Goal: Information Seeking & Learning: Learn about a topic

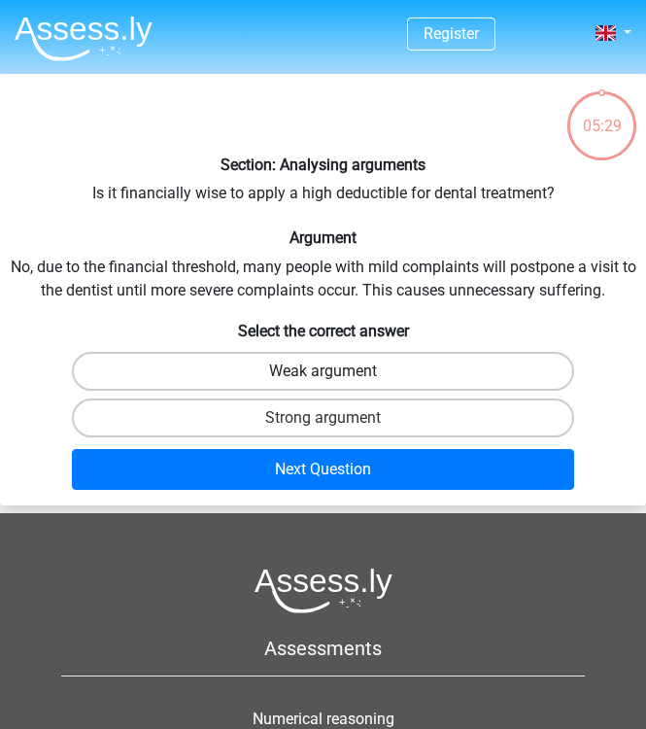
click at [356, 370] on label "Weak argument" at bounding box center [323, 371] width 503 height 39
click at [336, 371] on input "Weak argument" at bounding box center [329, 377] width 13 height 13
radio input "true"
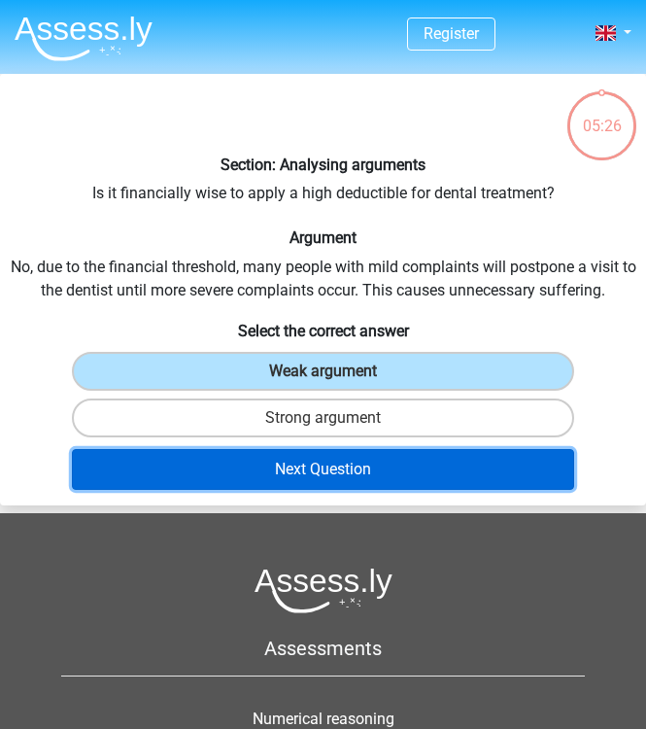
click at [346, 472] on button "Next Question" at bounding box center [323, 469] width 503 height 41
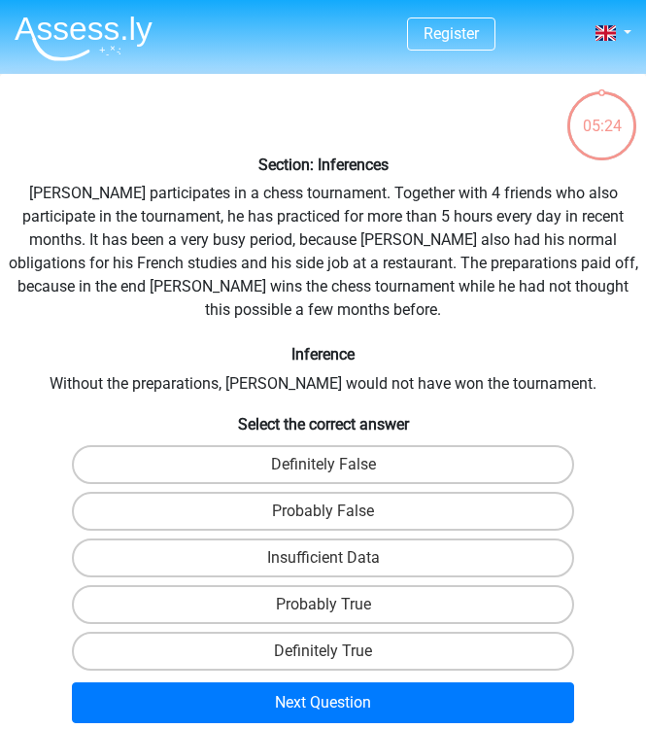
scroll to position [74, 0]
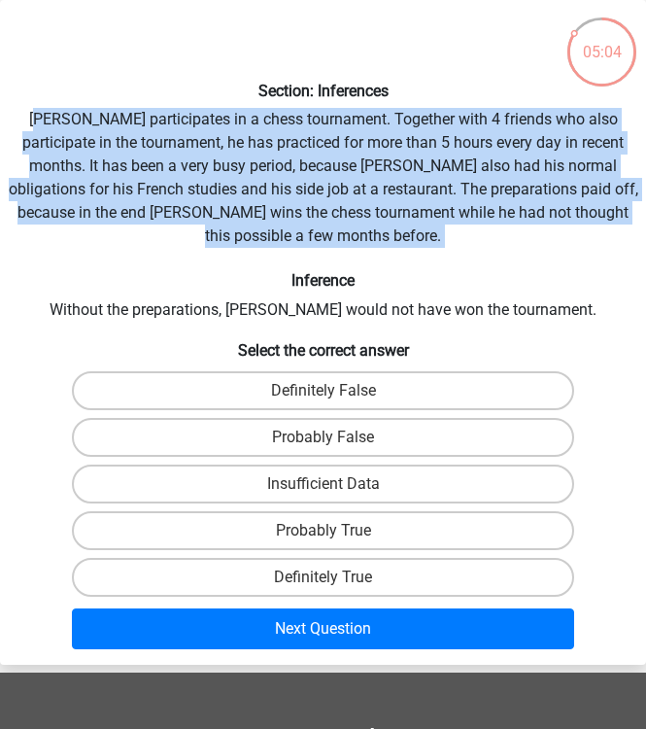
drag, startPoint x: 24, startPoint y: 119, endPoint x: 455, endPoint y: 226, distance: 443.6
click at [455, 226] on div "Section: Inferences Pablo participates in a chess tournament. Together with 4 f…" at bounding box center [323, 332] width 646 height 649
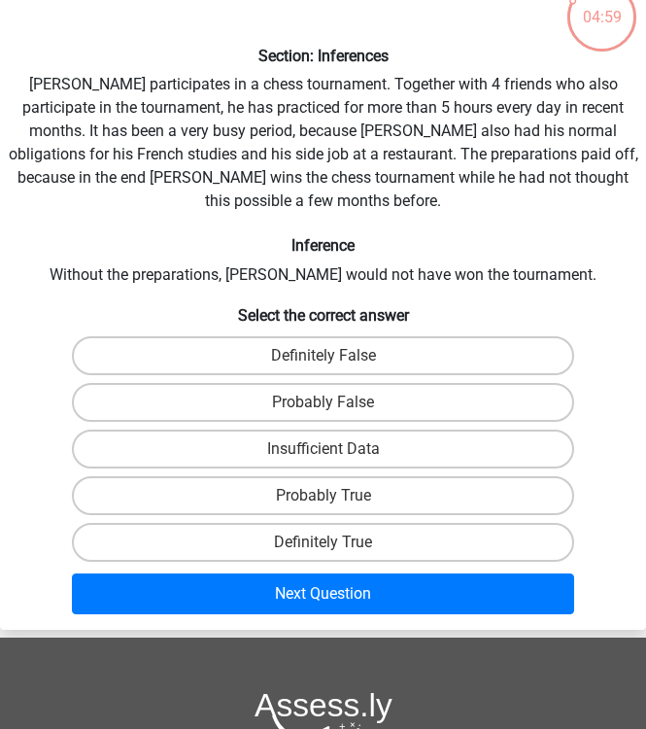
click at [334, 236] on h6 "Inference" at bounding box center [323, 245] width 630 height 18
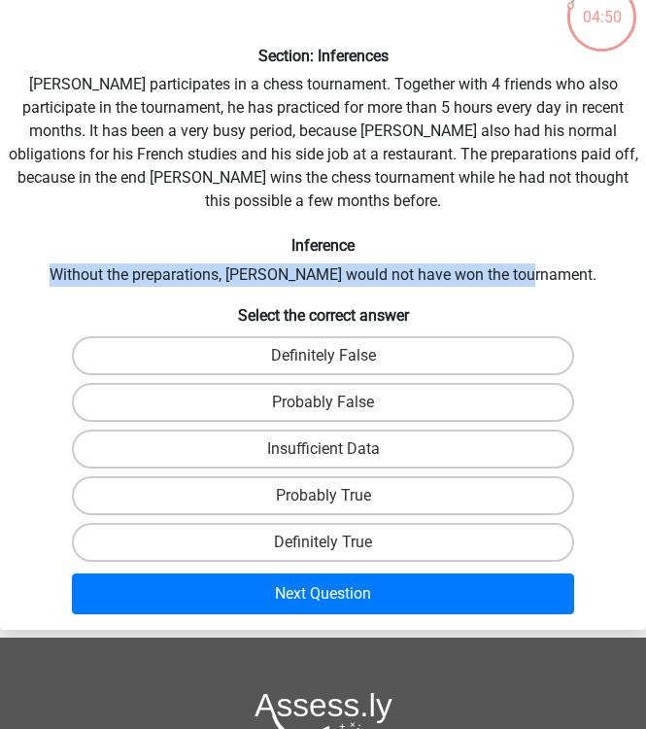
drag, startPoint x: 83, startPoint y: 253, endPoint x: 569, endPoint y: 245, distance: 486.7
click at [569, 245] on div "Section: Inferences Pablo participates in a chess tournament. Together with 4 f…" at bounding box center [323, 297] width 646 height 649
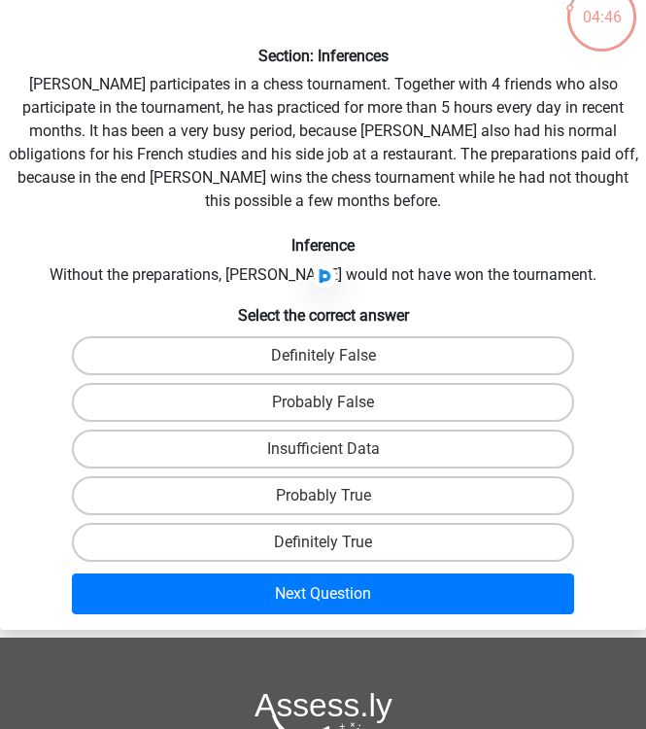
click at [153, 236] on h6 "Inference" at bounding box center [323, 245] width 630 height 18
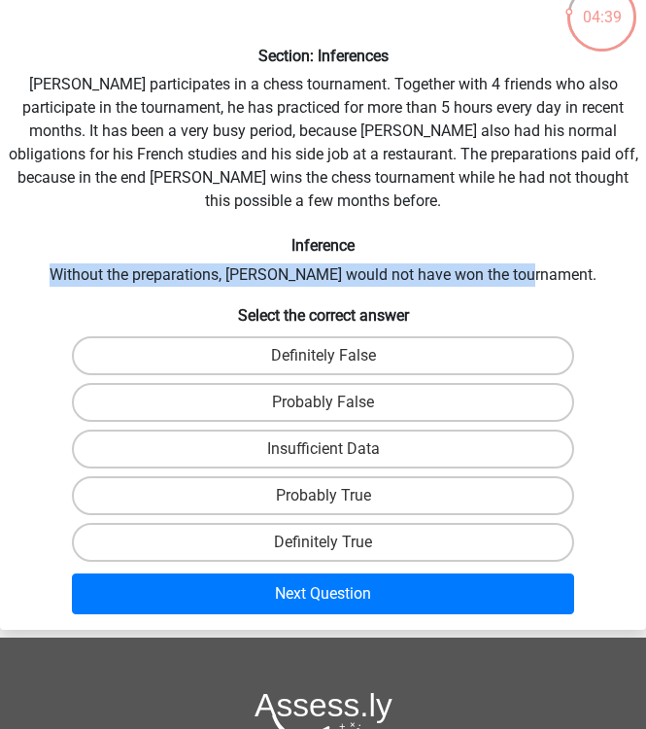
drag, startPoint x: 86, startPoint y: 260, endPoint x: 587, endPoint y: 238, distance: 500.8
click at [587, 238] on div "Section: Inferences Pablo participates in a chess tournament. Together with 4 f…" at bounding box center [323, 297] width 646 height 649
click at [418, 432] on label "Insufficient Data" at bounding box center [323, 448] width 503 height 39
click at [336, 449] on input "Insufficient Data" at bounding box center [329, 455] width 13 height 13
radio input "true"
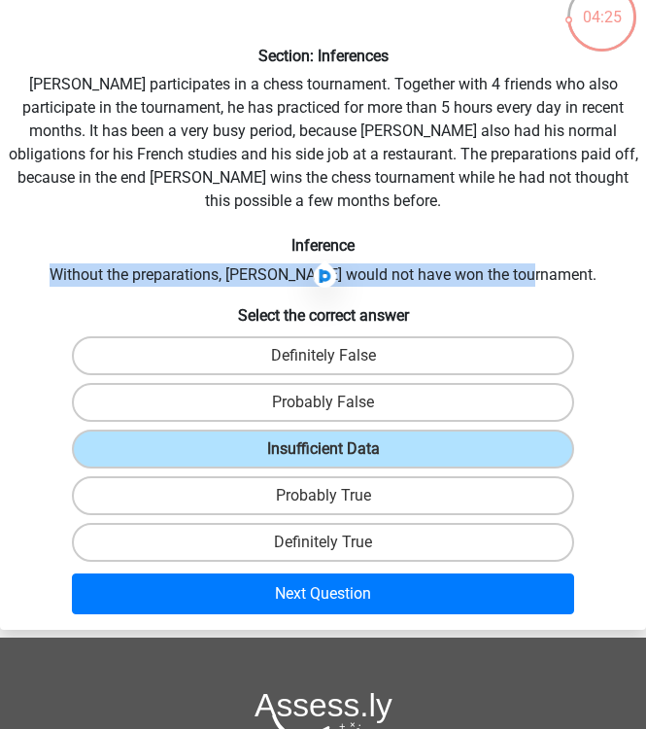
click at [437, 238] on div "Section: Inferences Pablo participates in a chess tournament. Together with 4 f…" at bounding box center [323, 297] width 646 height 649
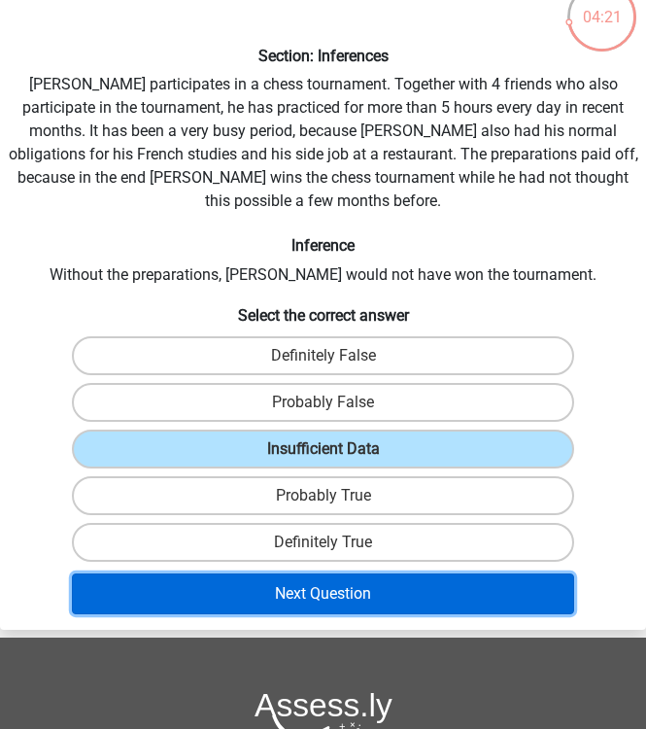
click at [373, 573] on button "Next Question" at bounding box center [323, 593] width 503 height 41
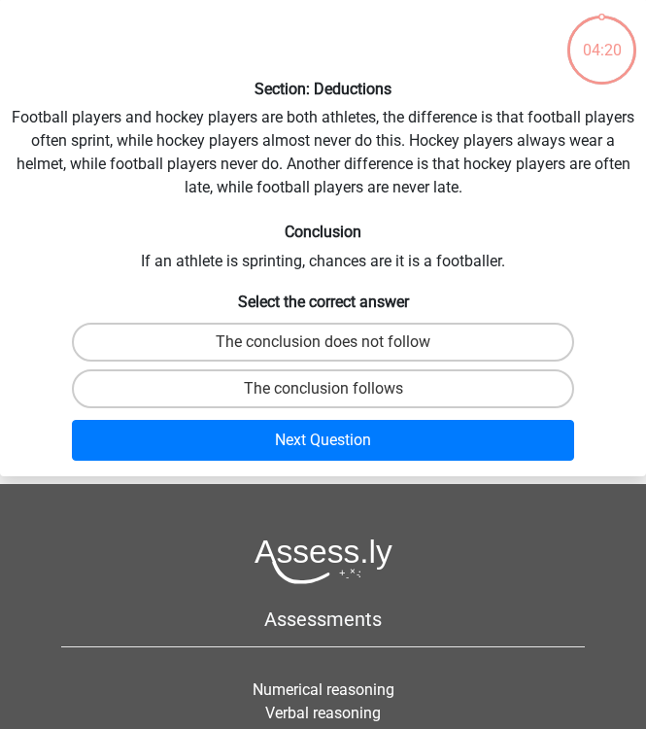
scroll to position [74, 0]
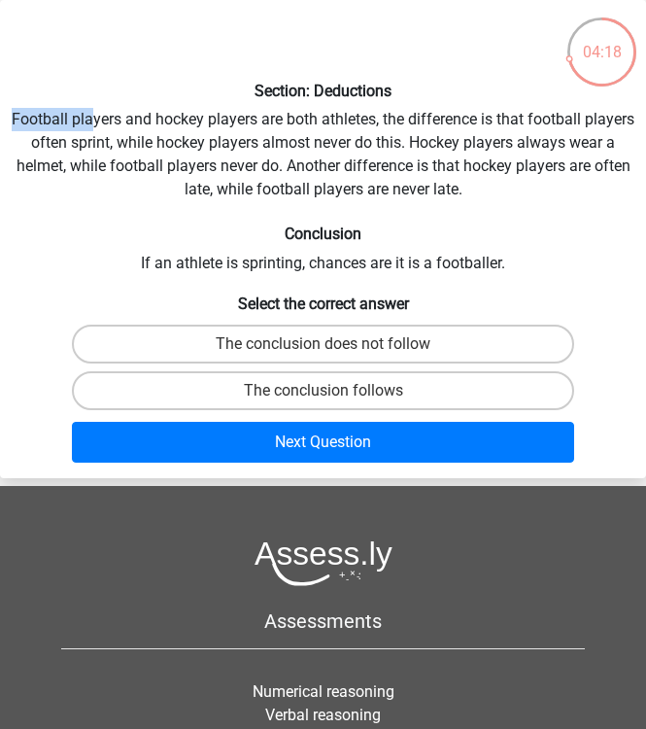
drag, startPoint x: 12, startPoint y: 115, endPoint x: 90, endPoint y: 125, distance: 79.4
click at [90, 125] on div "Section: Deductions Football players and hockey players are both athletes, the …" at bounding box center [323, 239] width 646 height 462
drag, startPoint x: 166, startPoint y: 145, endPoint x: 266, endPoint y: 138, distance: 100.3
click at [266, 138] on div "Section: Deductions Football players and hockey players are both athletes, the …" at bounding box center [323, 239] width 646 height 462
click at [150, 125] on div "Section: Deductions Football players and hockey players are both athletes, the …" at bounding box center [323, 239] width 646 height 462
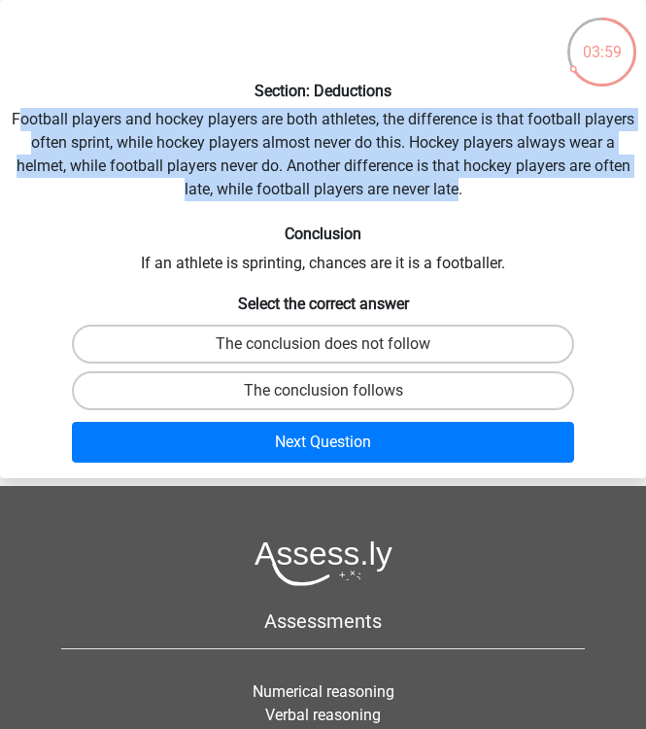
drag, startPoint x: 19, startPoint y: 116, endPoint x: 457, endPoint y: 187, distance: 443.0
click at [457, 187] on div "Section: Deductions Football players and hockey players are both athletes, the …" at bounding box center [323, 239] width 646 height 462
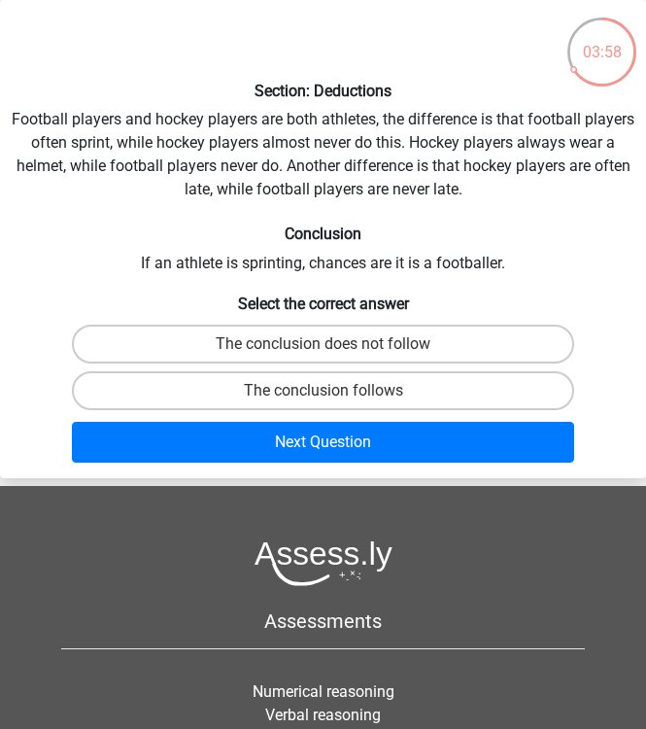
click at [398, 239] on h6 "Conclusion" at bounding box center [323, 233] width 630 height 18
drag, startPoint x: 344, startPoint y: 337, endPoint x: 209, endPoint y: 335, distance: 135.0
click at [209, 335] on label "The conclusion does not follow" at bounding box center [323, 343] width 503 height 39
click at [323, 344] on input "The conclusion does not follow" at bounding box center [329, 350] width 13 height 13
radio input "true"
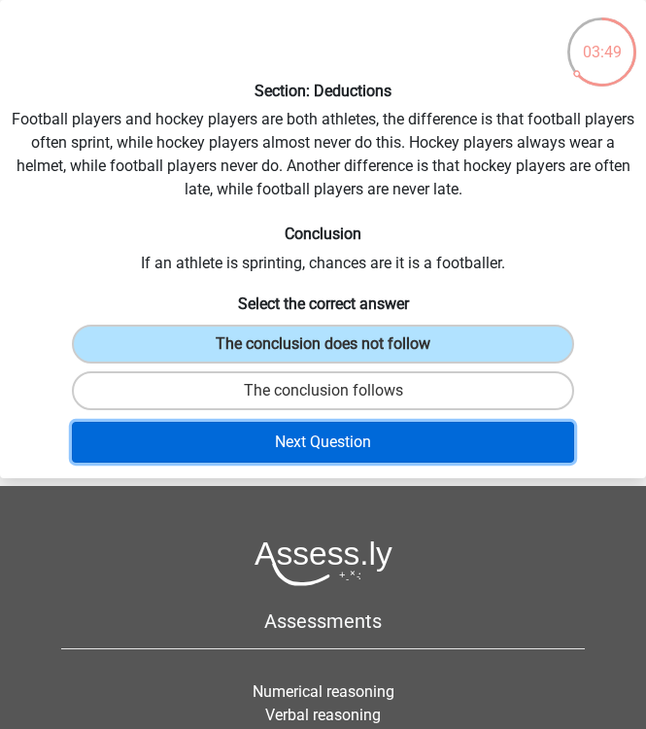
click at [265, 456] on button "Next Question" at bounding box center [323, 442] width 503 height 41
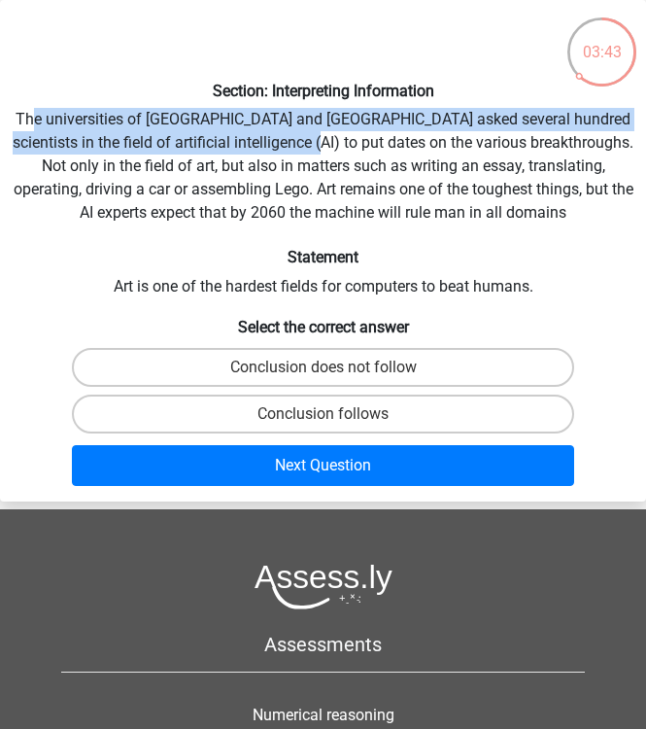
drag, startPoint x: 31, startPoint y: 127, endPoint x: 265, endPoint y: 141, distance: 234.5
click at [265, 141] on div "Section: Interpreting Information The universities of Oxford and Yale asked sev…" at bounding box center [323, 251] width 646 height 486
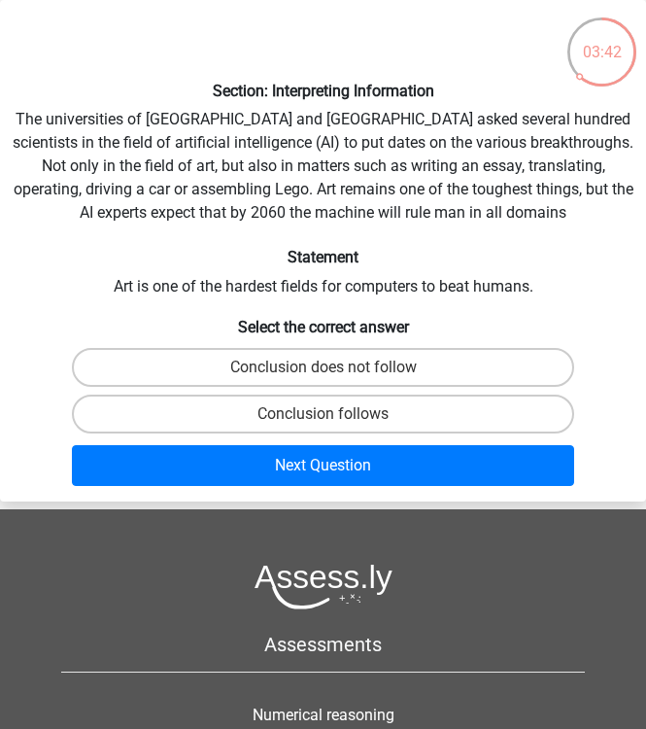
click at [265, 141] on div "Section: Interpreting Information The universities of Oxford and Yale asked sev…" at bounding box center [323, 251] width 646 height 486
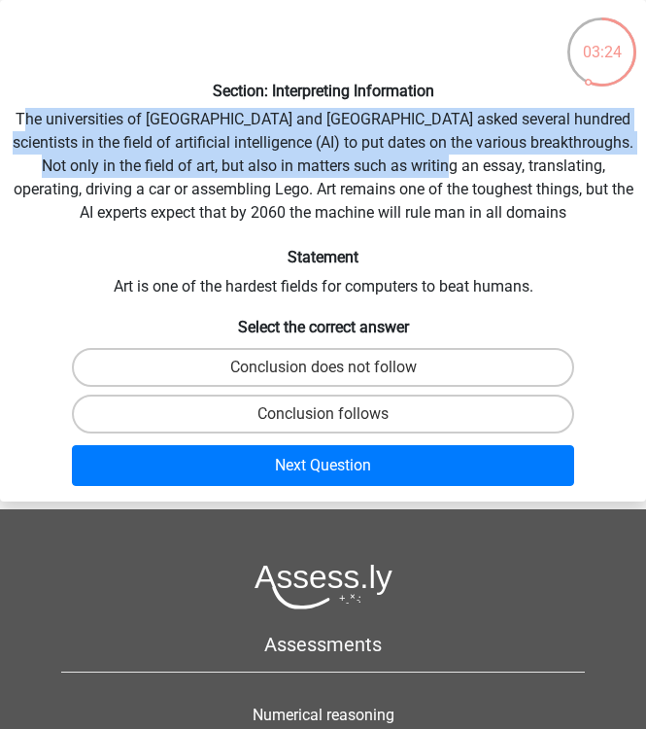
drag, startPoint x: 19, startPoint y: 120, endPoint x: 369, endPoint y: 171, distance: 353.3
click at [369, 171] on div "Section: Interpreting Information The universities of Oxford and Yale asked sev…" at bounding box center [323, 251] width 646 height 486
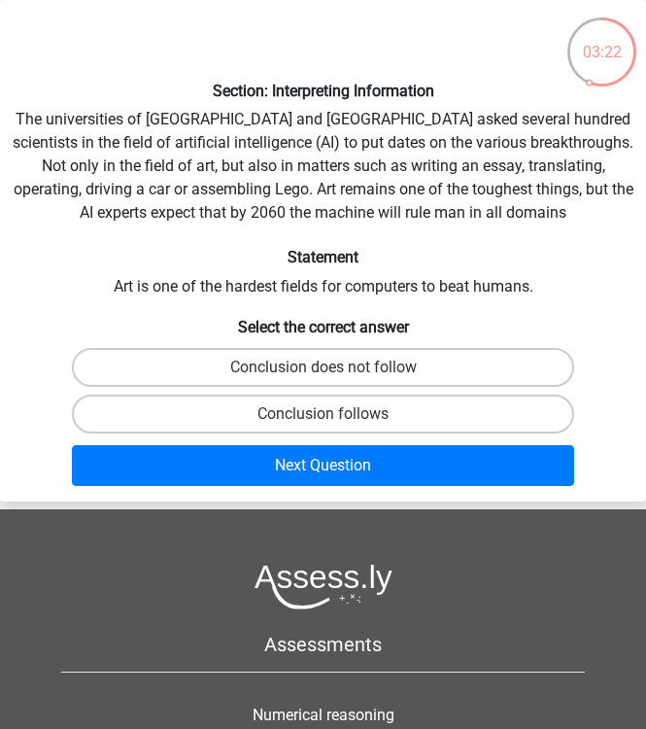
click at [182, 249] on h6 "Statement" at bounding box center [323, 257] width 630 height 18
drag, startPoint x: 431, startPoint y: 154, endPoint x: 448, endPoint y: 154, distance: 16.5
click at [448, 154] on div "Section: Interpreting Information The universities of Oxford and Yale asked sev…" at bounding box center [323, 251] width 646 height 486
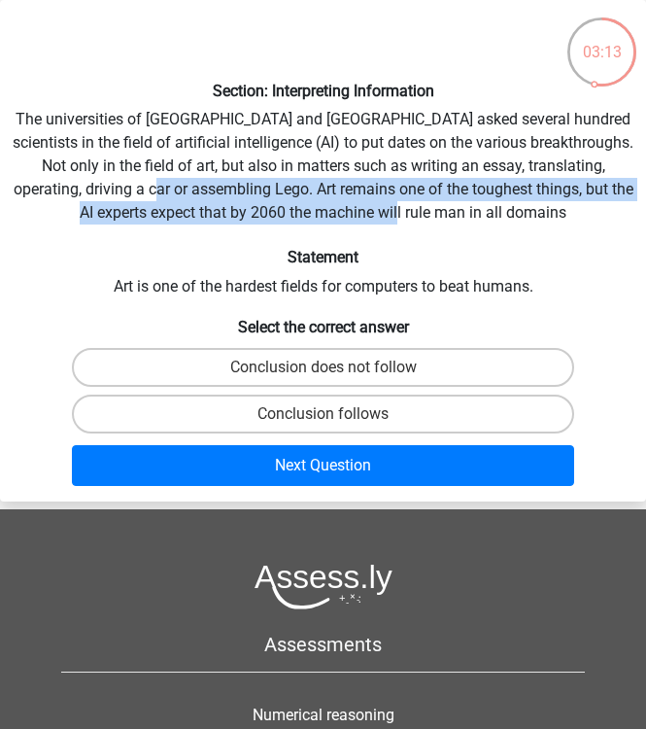
drag, startPoint x: 443, startPoint y: 215, endPoint x: 76, endPoint y: 191, distance: 367.9
click at [76, 191] on div "Section: Interpreting Information The universities of Oxford and Yale asked sev…" at bounding box center [323, 251] width 646 height 486
drag, startPoint x: 76, startPoint y: 191, endPoint x: 419, endPoint y: 210, distance: 343.4
click at [419, 210] on div "Section: Interpreting Information The universities of Oxford and Yale asked sev…" at bounding box center [323, 251] width 646 height 486
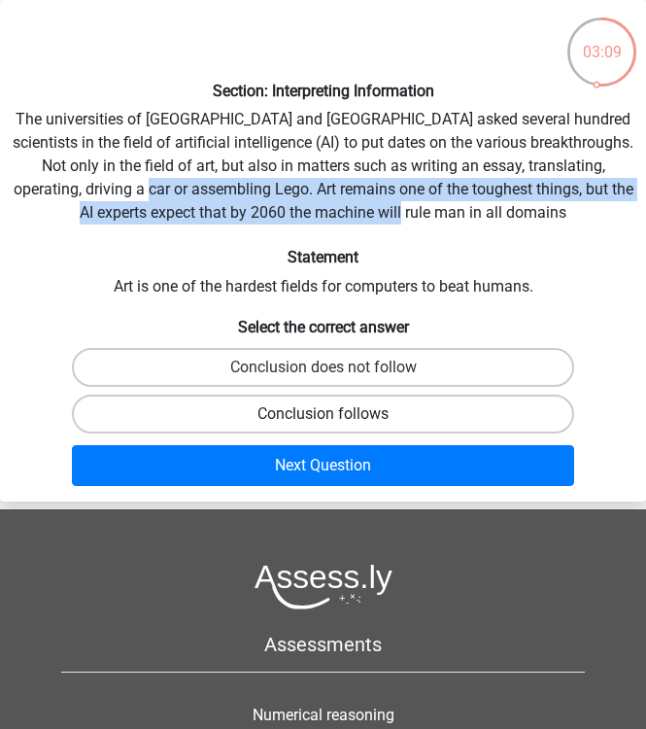
click at [362, 411] on label "Conclusion follows" at bounding box center [323, 413] width 503 height 39
click at [336, 414] on input "Conclusion follows" at bounding box center [329, 420] width 13 height 13
radio input "true"
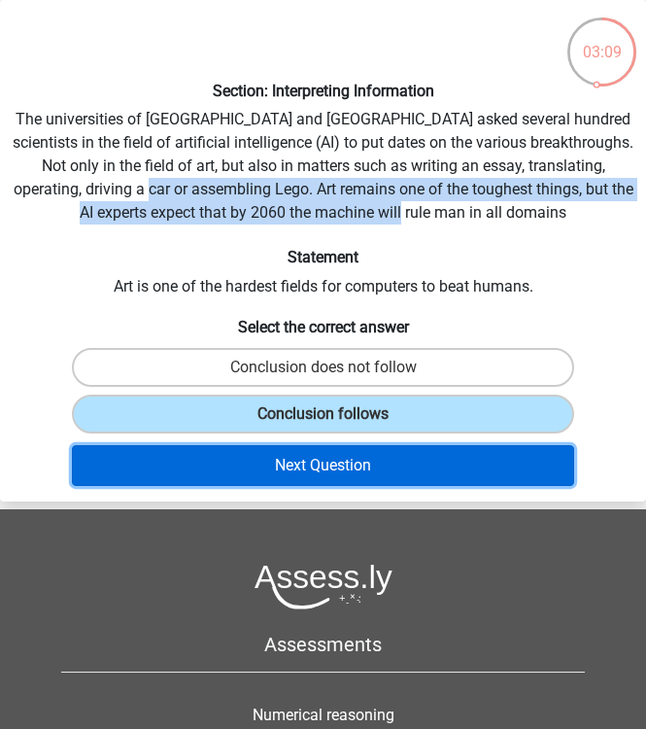
click at [350, 458] on button "Next Question" at bounding box center [323, 465] width 503 height 41
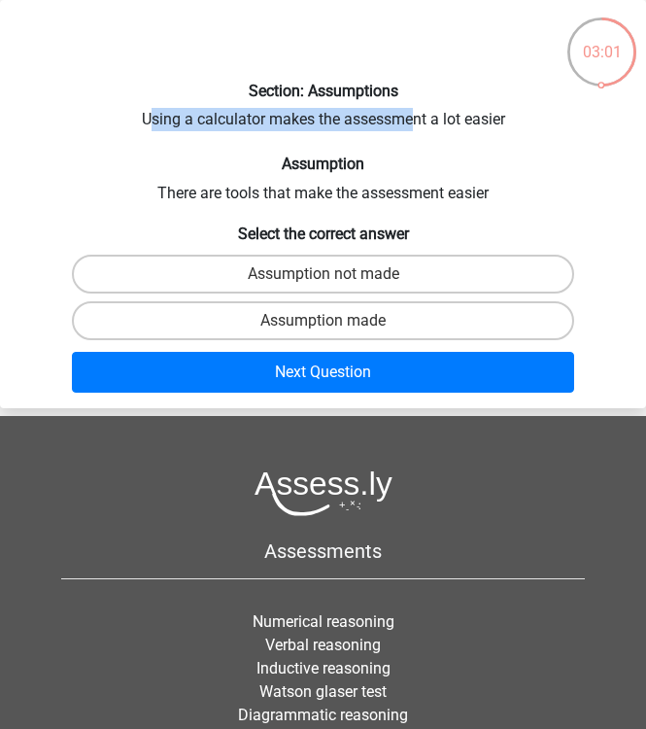
drag, startPoint x: 146, startPoint y: 115, endPoint x: 417, endPoint y: 116, distance: 271.0
click at [417, 116] on div "Section: Assumptions Using a calculator makes the assessment a lot easier Assum…" at bounding box center [323, 204] width 646 height 392
click at [182, 118] on div "Section: Assumptions Using a calculator makes the assessment a lot easier Assum…" at bounding box center [323, 204] width 646 height 392
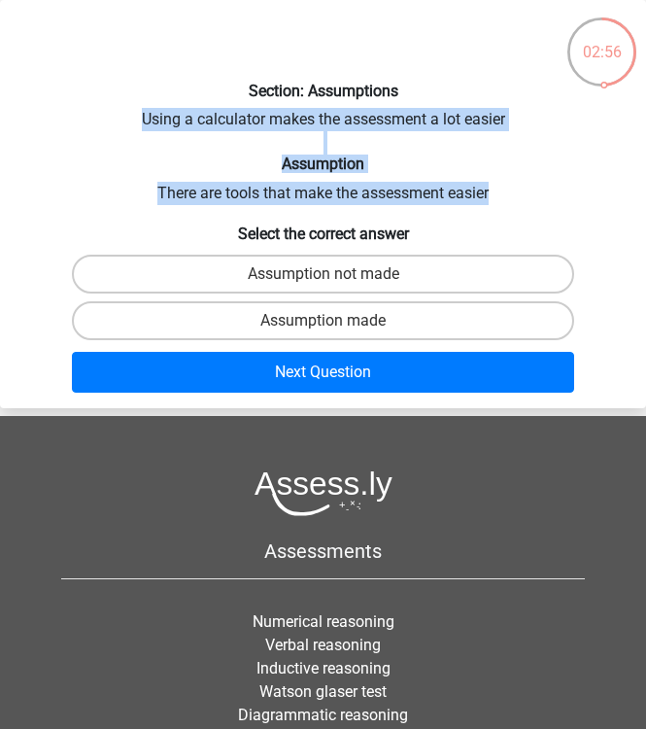
drag, startPoint x: 141, startPoint y: 119, endPoint x: 511, endPoint y: 196, distance: 378.0
click at [511, 196] on div "Section: Assumptions Using a calculator makes the assessment a lot easier Assum…" at bounding box center [323, 204] width 646 height 392
click at [381, 319] on label "Assumption made" at bounding box center [323, 320] width 503 height 39
click at [336, 321] on input "Assumption made" at bounding box center [329, 327] width 13 height 13
radio input "true"
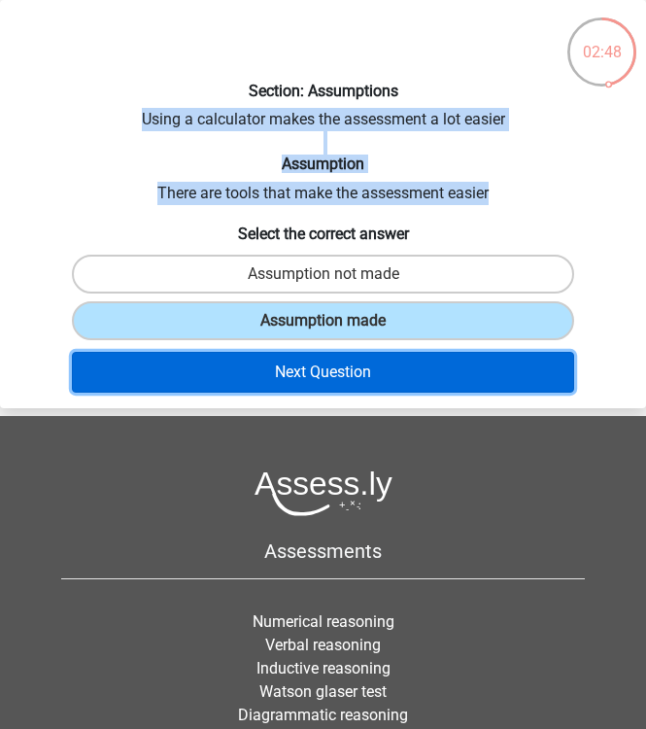
click at [345, 379] on button "Next Question" at bounding box center [323, 372] width 503 height 41
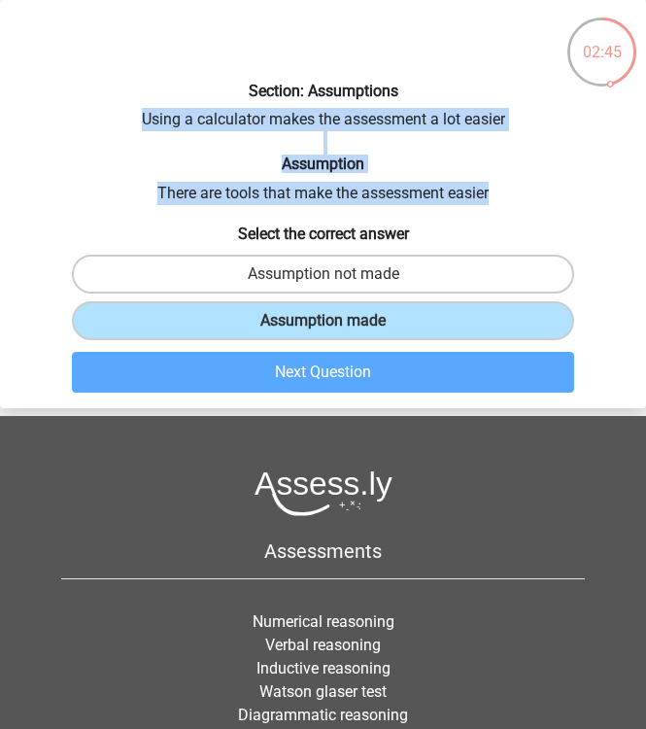
scroll to position [34, 0]
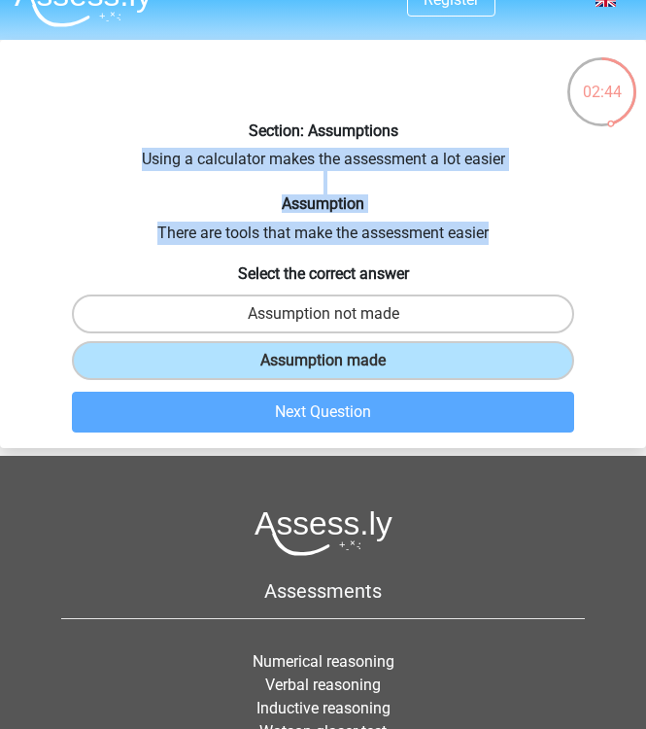
click at [266, 229] on div "Section: Assumptions Using a calculator makes the assessment a lot easier Assum…" at bounding box center [323, 244] width 646 height 392
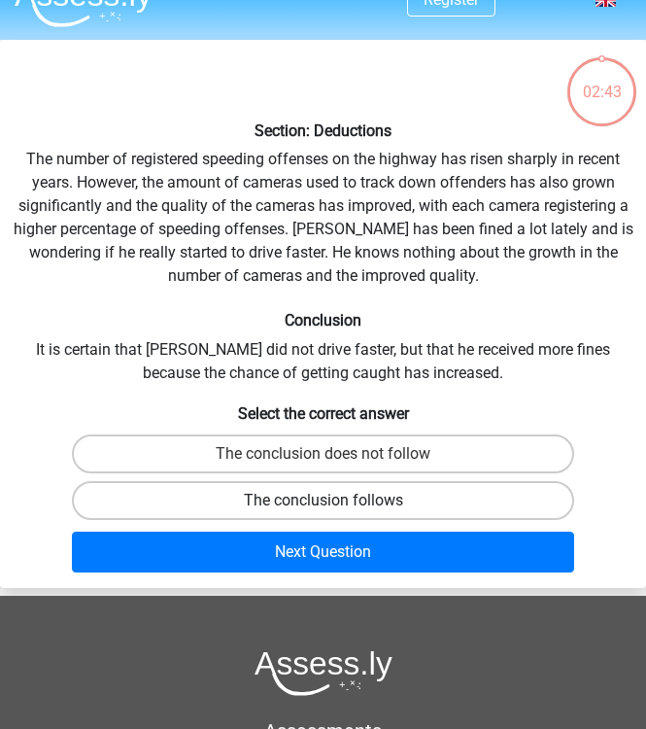
scroll to position [74, 0]
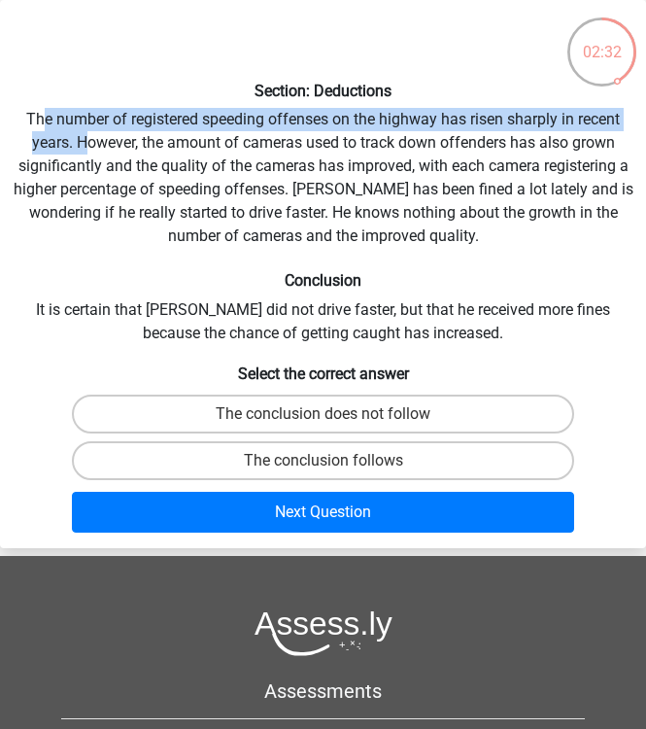
drag, startPoint x: 42, startPoint y: 112, endPoint x: 85, endPoint y: 139, distance: 50.7
click at [85, 139] on div "Section: Deductions The number of registered speeding offenses on the highway h…" at bounding box center [323, 274] width 646 height 532
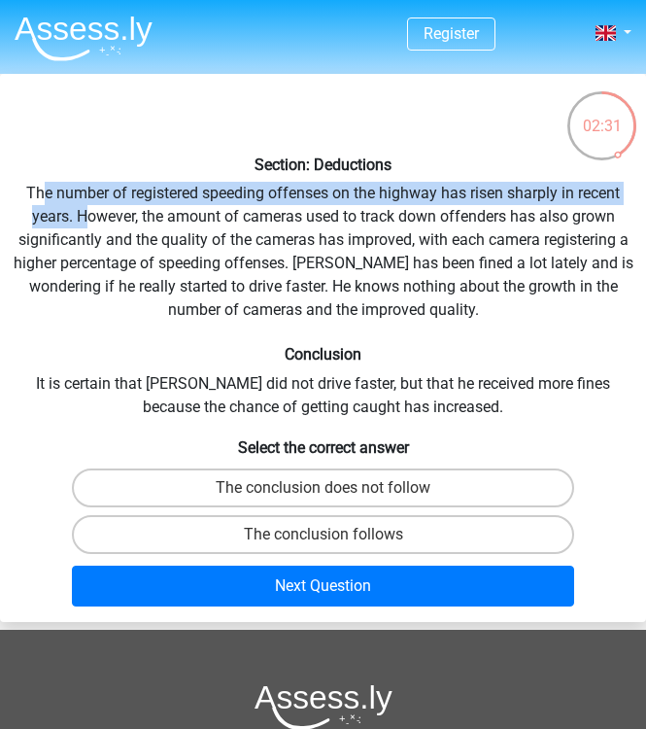
click at [214, 227] on div "Section: Deductions The number of registered speeding offenses on the highway h…" at bounding box center [323, 348] width 646 height 532
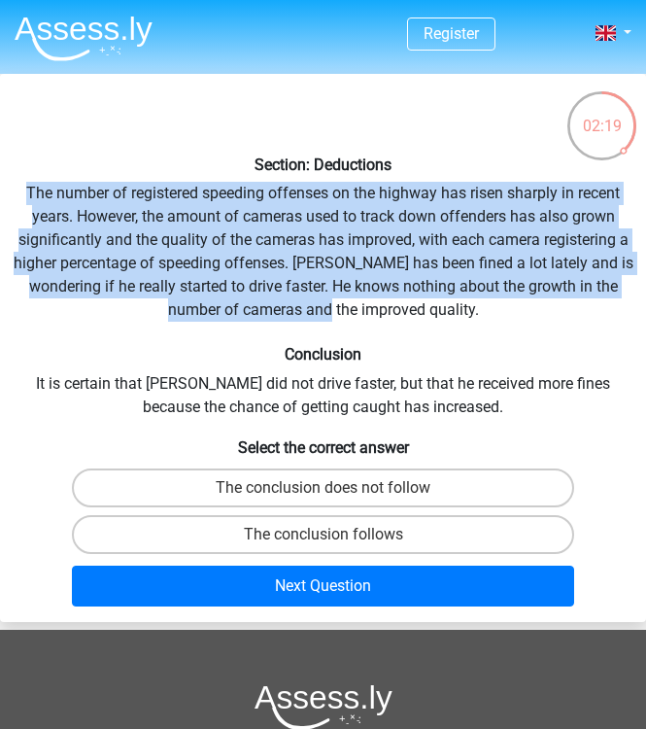
drag, startPoint x: 21, startPoint y: 196, endPoint x: 346, endPoint y: 302, distance: 341.3
click at [346, 302] on div "Section: Deductions The number of registered speeding offenses on the highway h…" at bounding box center [323, 348] width 646 height 532
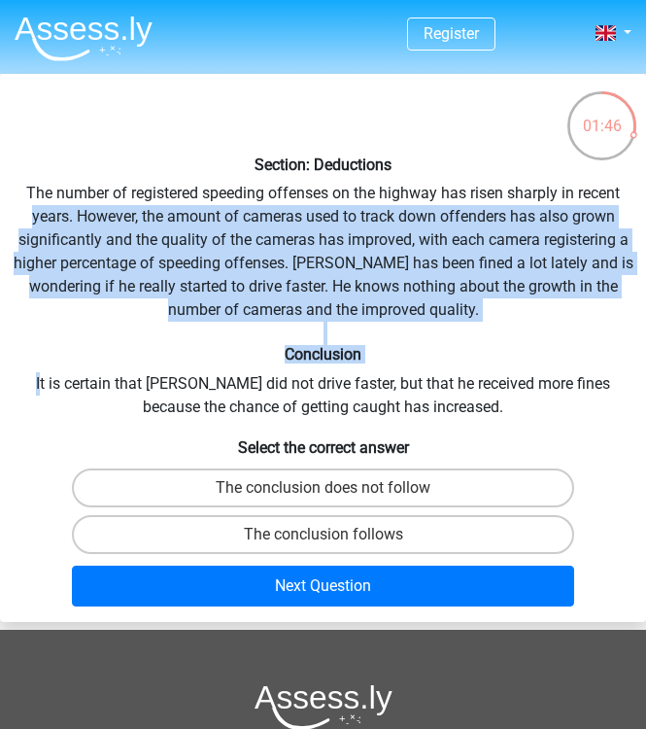
drag, startPoint x: 31, startPoint y: 382, endPoint x: 30, endPoint y: 215, distance: 167.1
click at [30, 215] on div "Section: Deductions The number of registered speeding offenses on the highway h…" at bounding box center [323, 348] width 646 height 532
click at [306, 475] on label "The conclusion does not follow" at bounding box center [323, 487] width 503 height 39
click at [323, 488] on input "The conclusion does not follow" at bounding box center [329, 494] width 13 height 13
radio input "true"
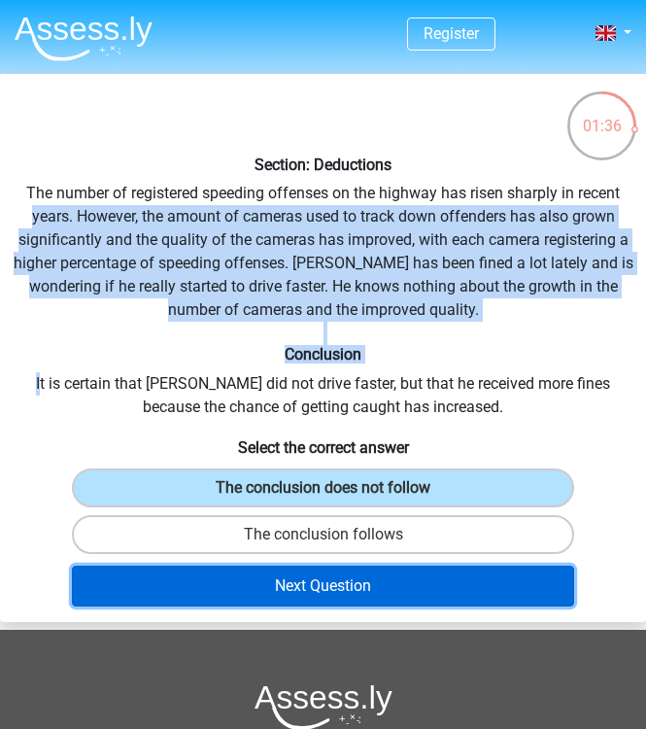
click at [309, 598] on button "Next Question" at bounding box center [323, 585] width 503 height 41
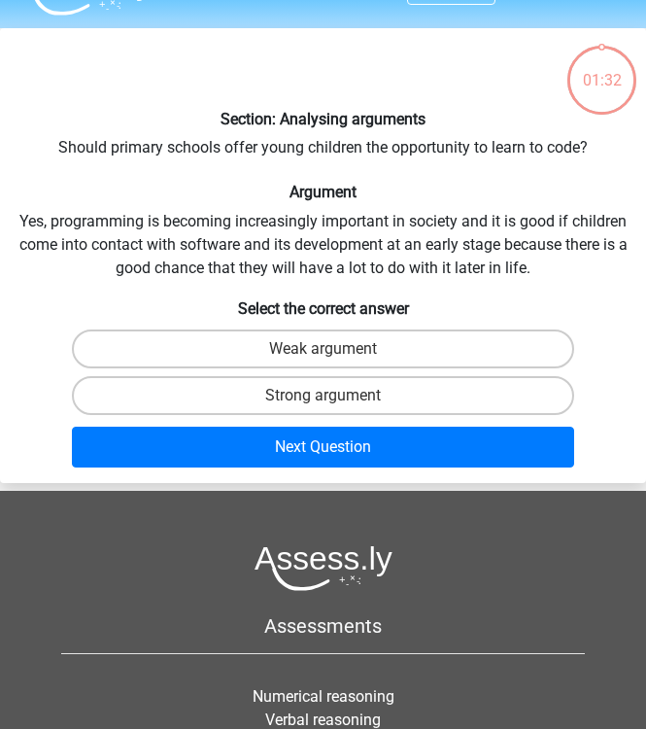
scroll to position [74, 0]
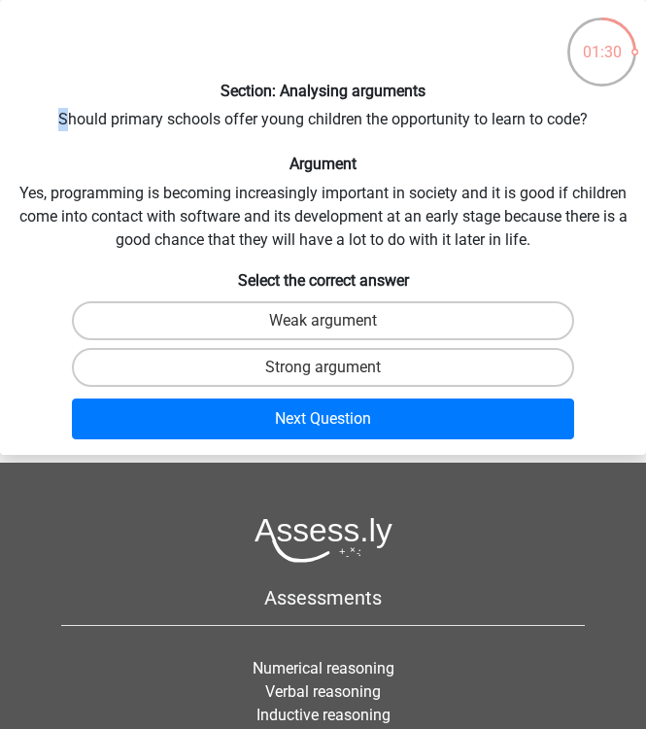
drag, startPoint x: 52, startPoint y: 119, endPoint x: 64, endPoint y: 109, distance: 15.8
click at [64, 109] on div "Section: Analysing arguments Should primary schools offer young children the op…" at bounding box center [323, 227] width 646 height 439
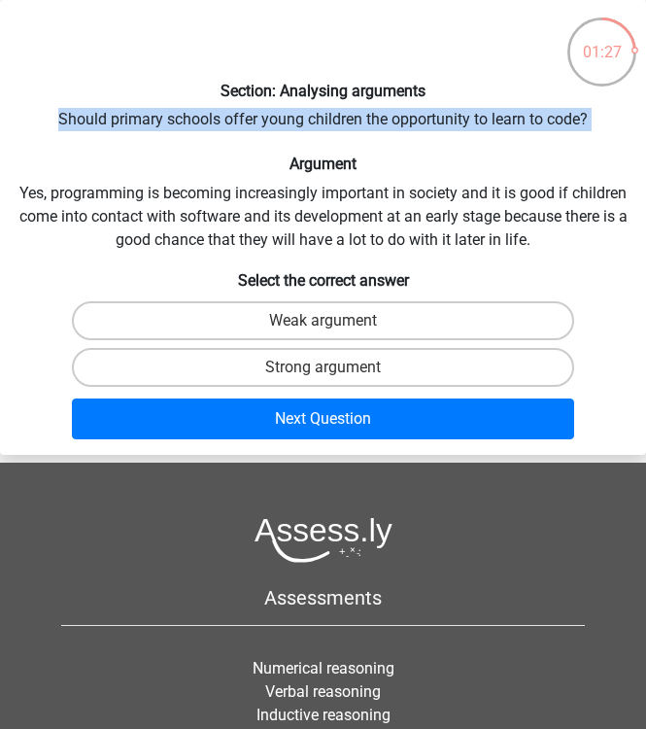
drag, startPoint x: 48, startPoint y: 118, endPoint x: 426, endPoint y: 113, distance: 378.9
click at [426, 113] on div "Section: Analysing arguments Should primary schools offer young children the op…" at bounding box center [323, 227] width 646 height 439
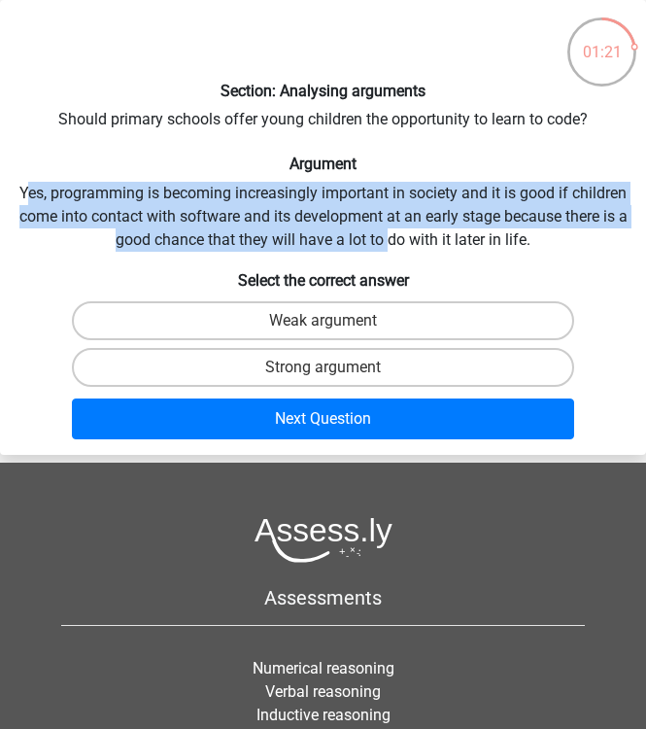
drag, startPoint x: 23, startPoint y: 195, endPoint x: 410, endPoint y: 245, distance: 389.8
click at [410, 245] on div "Section: Analysing arguments Should primary schools offer young children the op…" at bounding box center [323, 227] width 646 height 439
click at [361, 370] on label "Strong argument" at bounding box center [323, 367] width 503 height 39
click at [336, 370] on input "Strong argument" at bounding box center [329, 373] width 13 height 13
radio input "true"
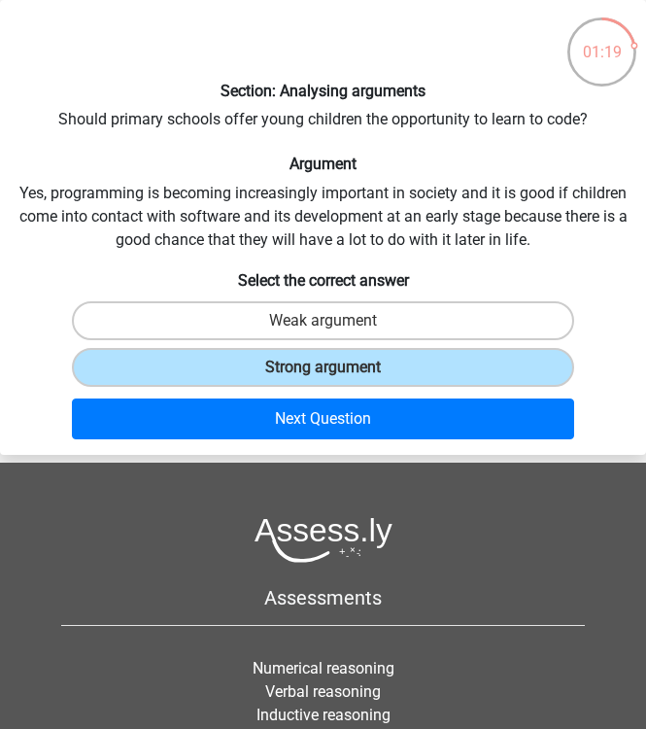
click at [264, 262] on div "Section: Analysing arguments Should primary schools offer young children the op…" at bounding box center [323, 227] width 646 height 439
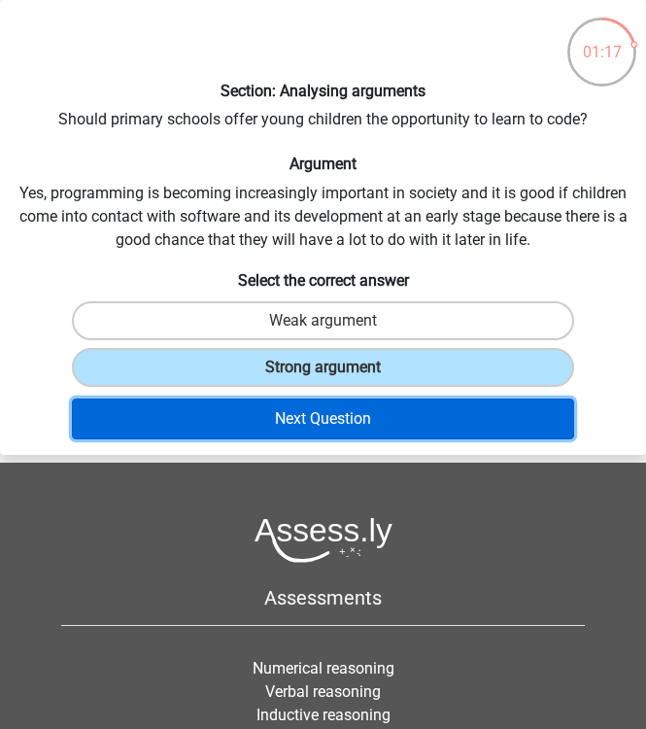
click at [385, 423] on button "Next Question" at bounding box center [323, 418] width 503 height 41
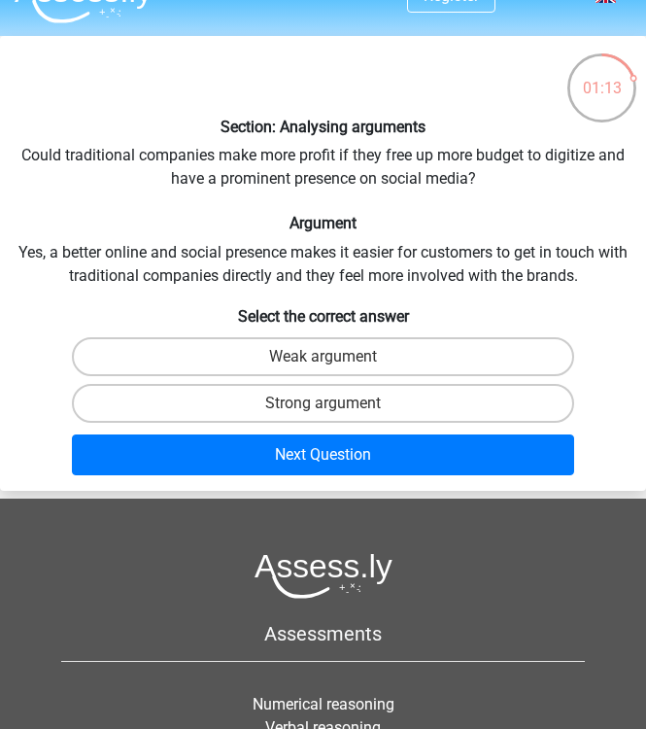
scroll to position [24, 0]
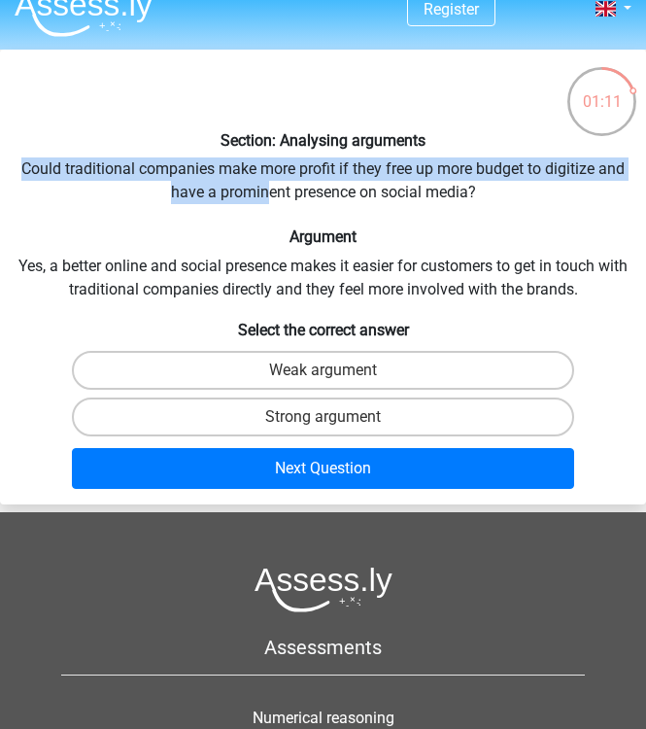
drag, startPoint x: 13, startPoint y: 174, endPoint x: 275, endPoint y: 203, distance: 263.9
click at [275, 203] on div "Section: Analysing arguments Could traditional companies make more profit if th…" at bounding box center [323, 276] width 646 height 439
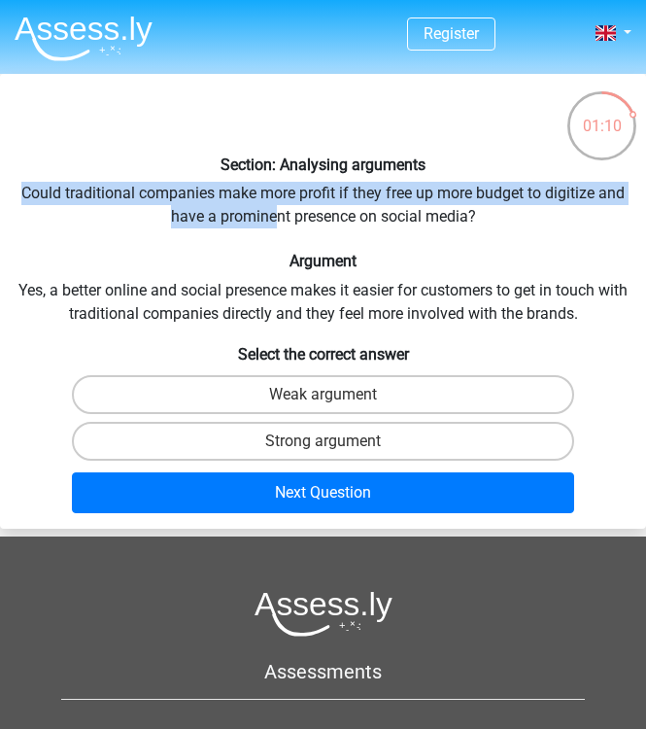
click at [117, 203] on div "Section: Analysing arguments Could traditional companies make more profit if th…" at bounding box center [323, 301] width 646 height 439
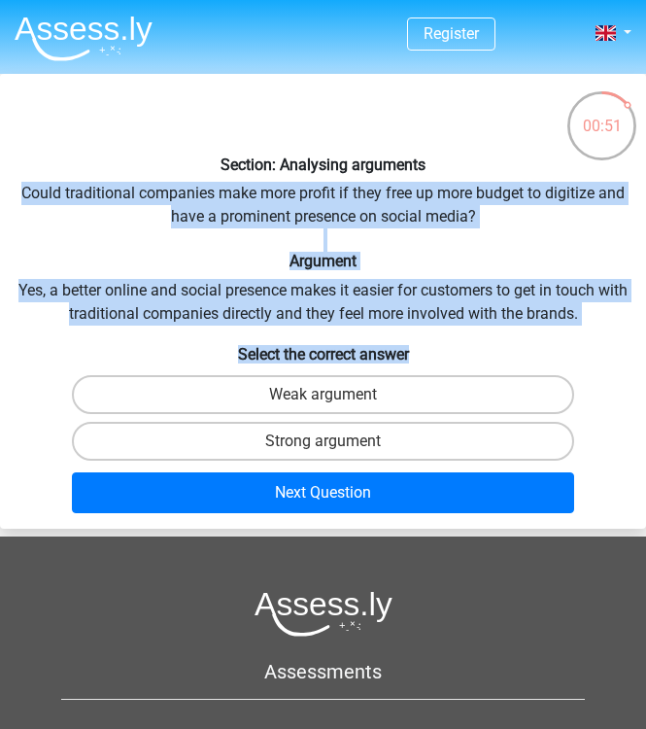
drag, startPoint x: 23, startPoint y: 192, endPoint x: 563, endPoint y: 326, distance: 556.5
click at [563, 326] on div "Section: Analysing arguments Could traditional companies make more profit if th…" at bounding box center [323, 301] width 646 height 439
click at [384, 393] on label "Weak argument" at bounding box center [323, 394] width 503 height 39
click at [336, 394] on input "Weak argument" at bounding box center [329, 400] width 13 height 13
radio input "true"
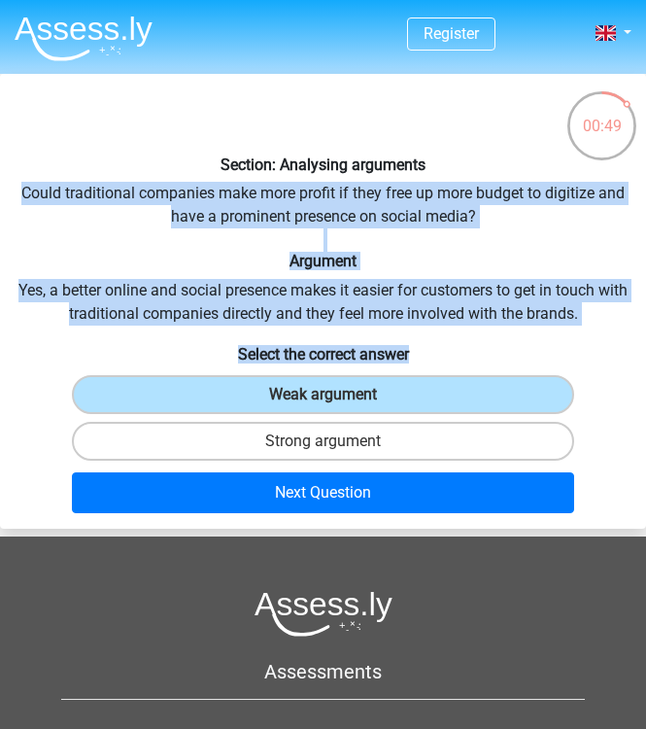
click at [316, 285] on div "Section: Analysing arguments Could traditional companies make more profit if th…" at bounding box center [323, 301] width 646 height 439
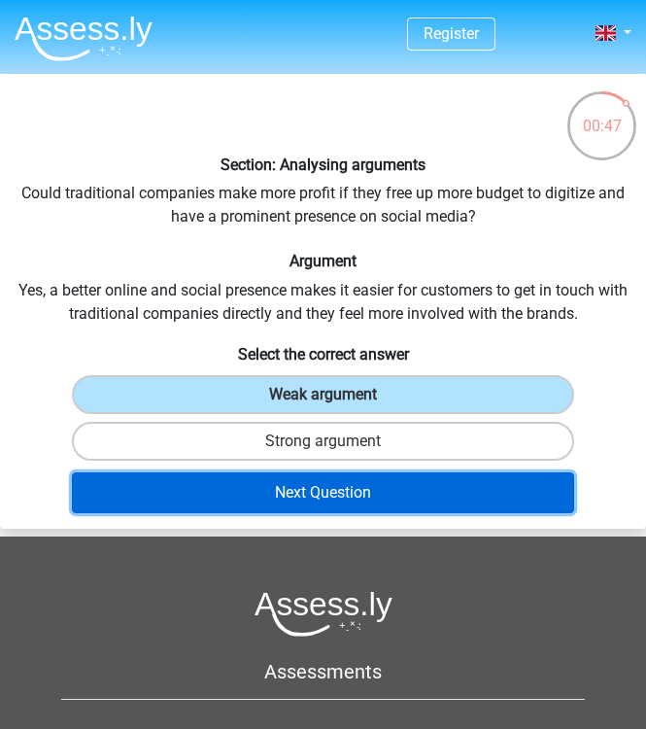
click at [312, 505] on button "Next Question" at bounding box center [323, 492] width 503 height 41
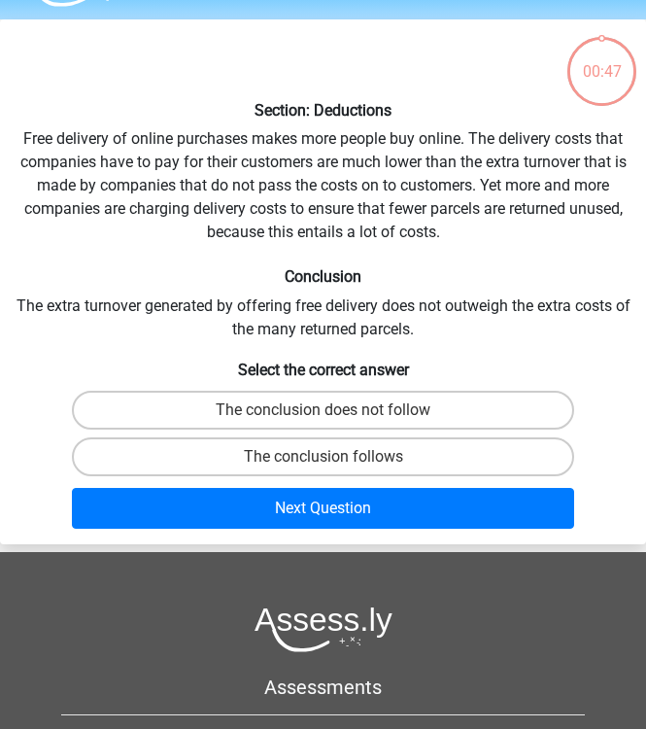
scroll to position [74, 0]
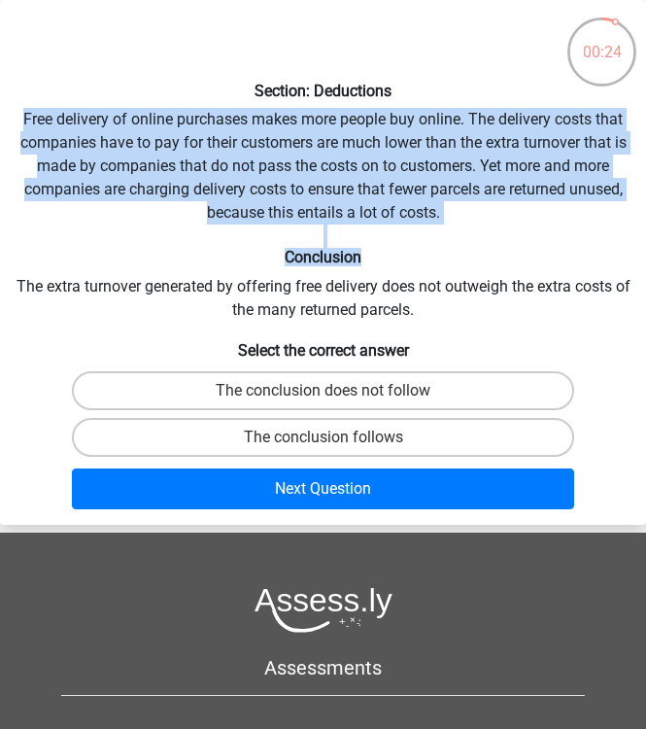
drag, startPoint x: 15, startPoint y: 119, endPoint x: 406, endPoint y: 261, distance: 416.7
click at [406, 261] on div "Section: Deductions Free delivery of online purchases makes more people buy onl…" at bounding box center [323, 262] width 646 height 509
click at [406, 237] on div "Section: Deductions Free delivery of online purchases makes more people buy onl…" at bounding box center [323, 262] width 646 height 509
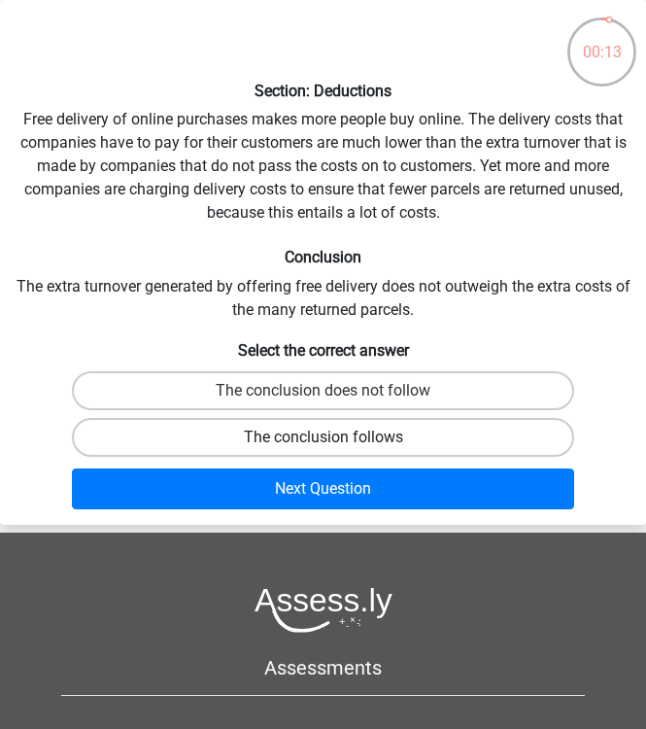
click at [340, 435] on label "The conclusion follows" at bounding box center [323, 437] width 503 height 39
click at [336, 437] on input "The conclusion follows" at bounding box center [329, 443] width 13 height 13
radio input "true"
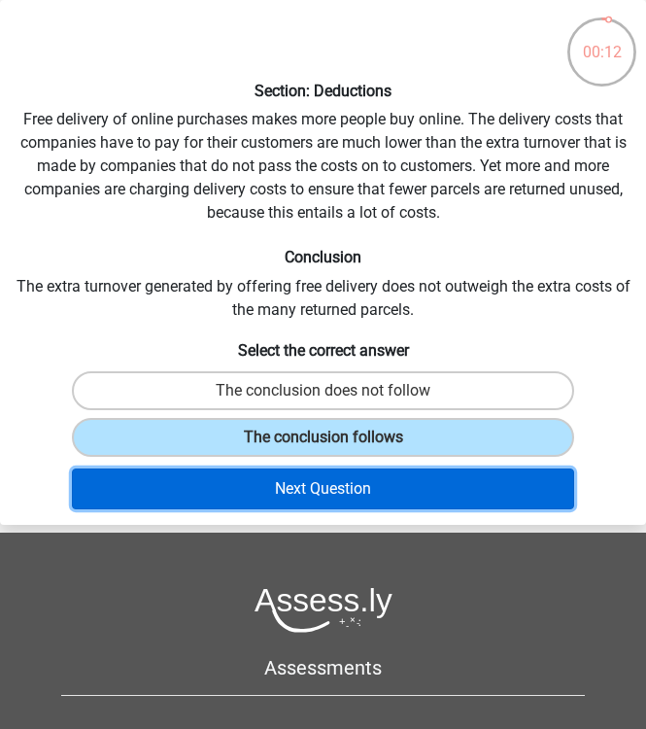
click at [338, 491] on button "Next Question" at bounding box center [323, 488] width 503 height 41
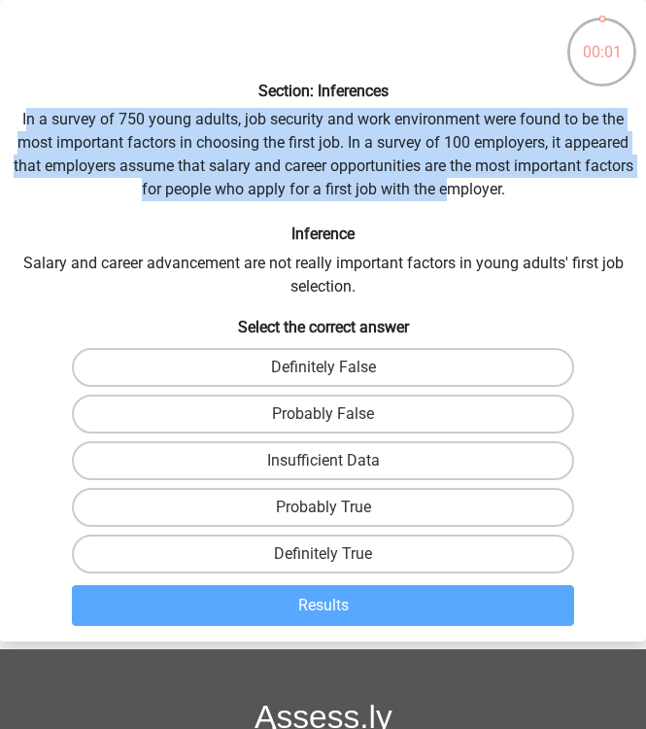
drag, startPoint x: 29, startPoint y: 119, endPoint x: 443, endPoint y: 183, distance: 418.7
click at [443, 183] on div "Section: Inferences In a survey of 750 young adults, job security and work envi…" at bounding box center [323, 321] width 646 height 626
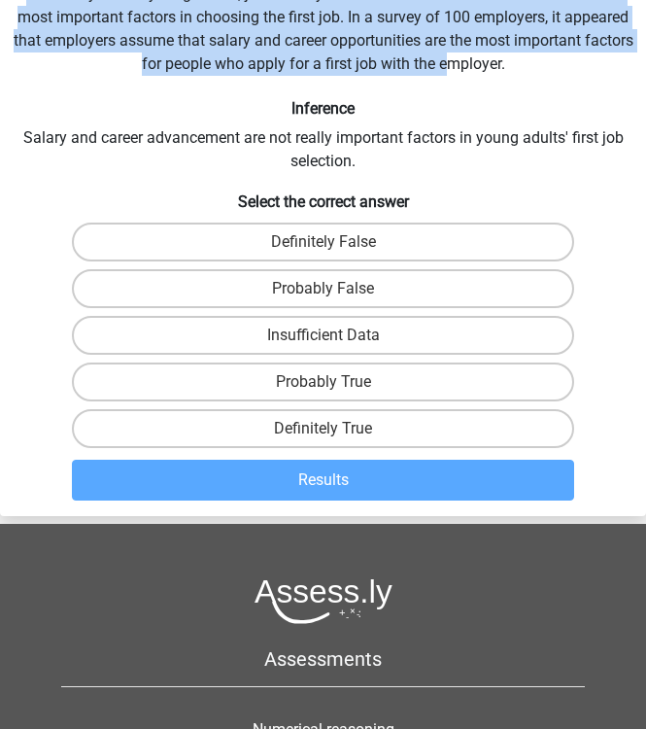
scroll to position [205, 0]
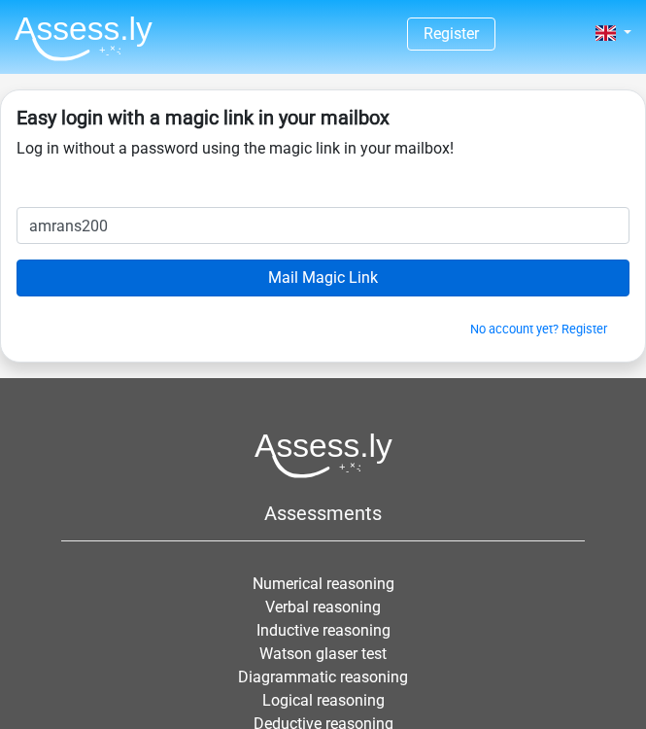
type input "[EMAIL_ADDRESS][DOMAIN_NAME]"
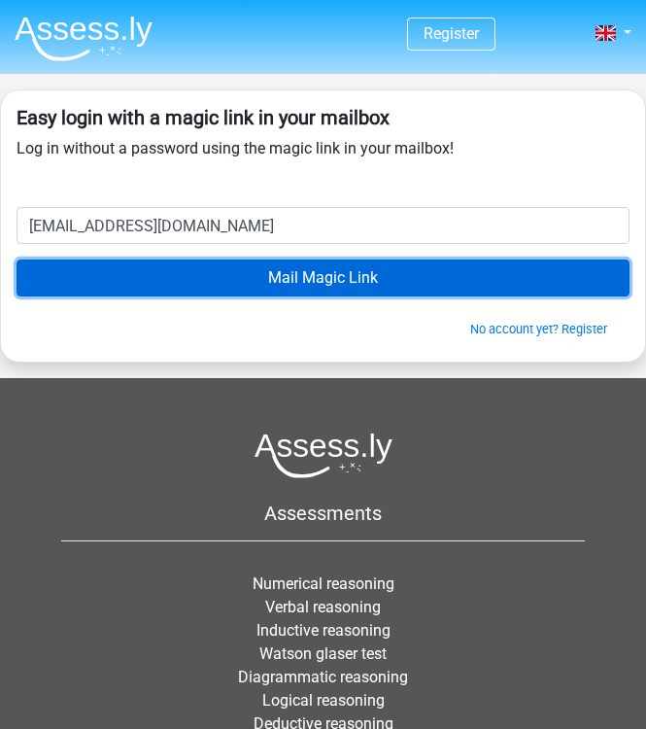
click at [195, 271] on input "Mail Magic Link" at bounding box center [323, 277] width 613 height 37
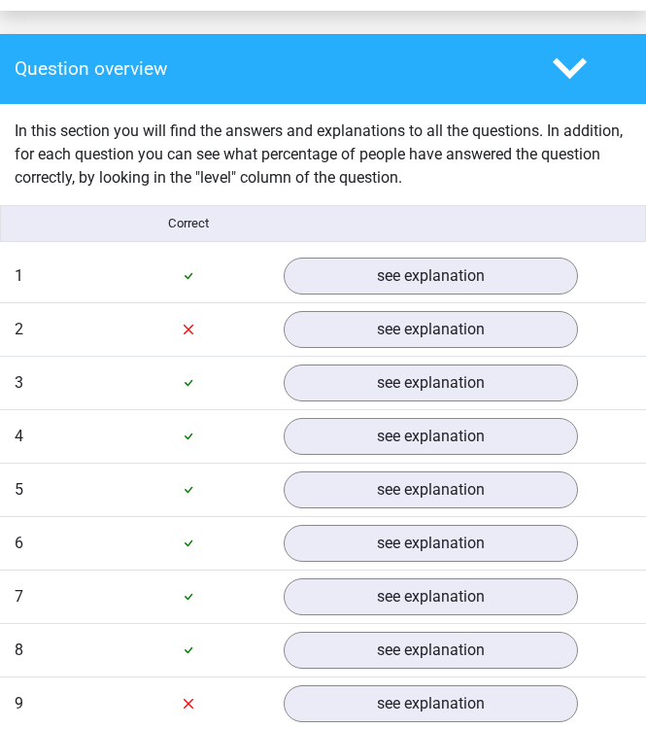
scroll to position [1563, 0]
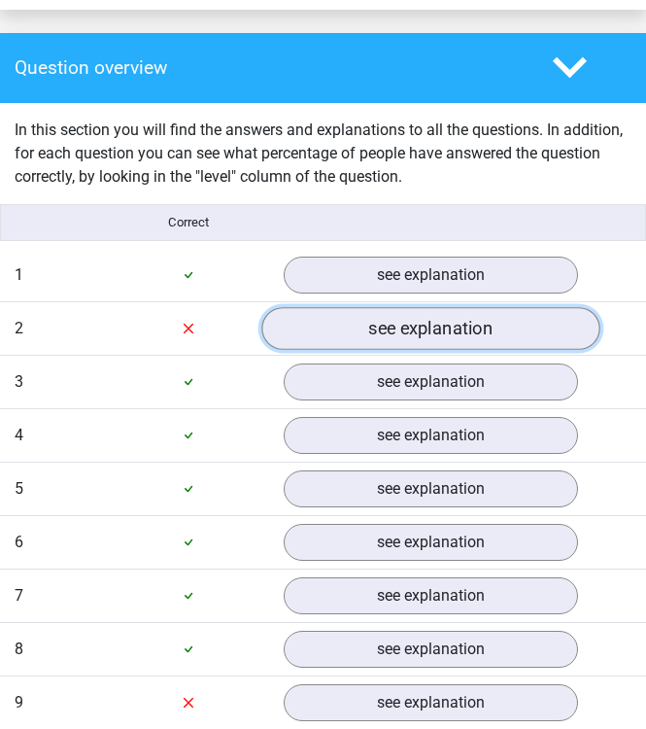
click at [446, 307] on link "see explanation" at bounding box center [430, 328] width 338 height 43
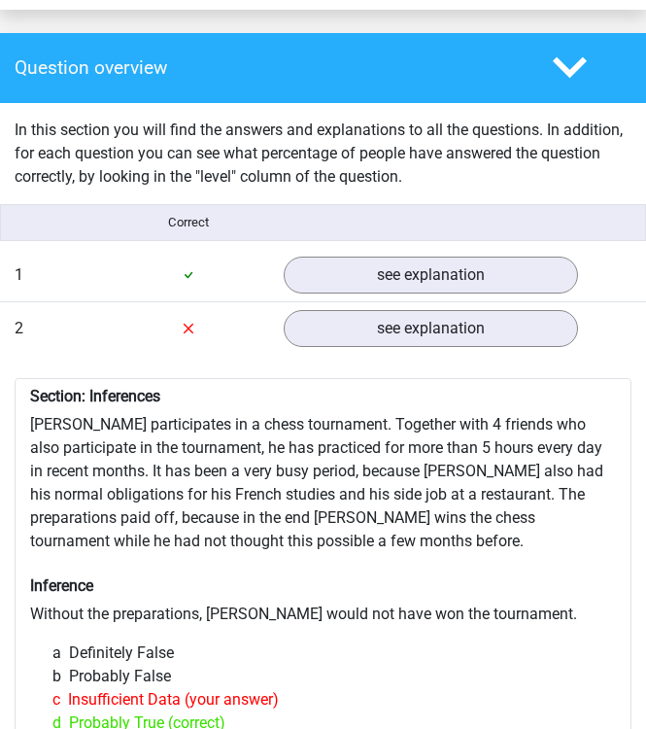
click at [211, 271] on div "Question 1 very difficult 0:36 see explanation" at bounding box center [323, 275] width 646 height 52
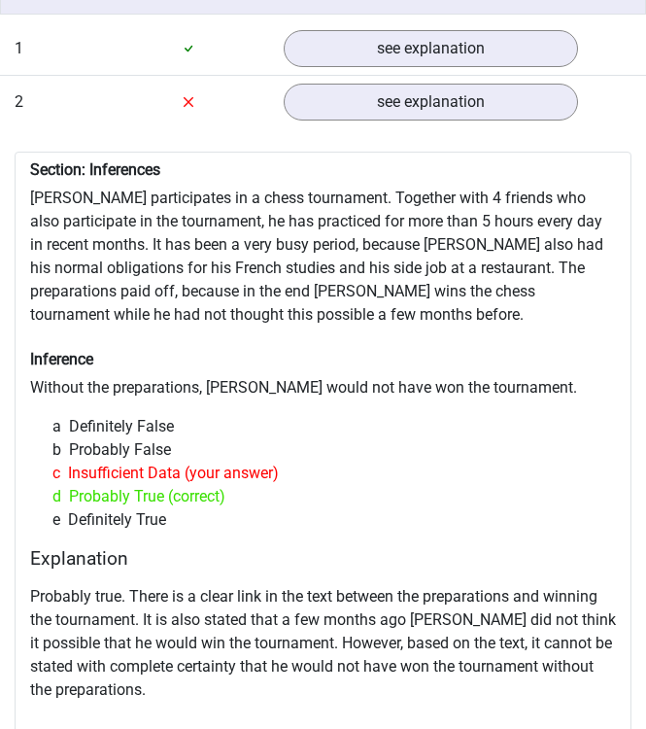
scroll to position [1790, 0]
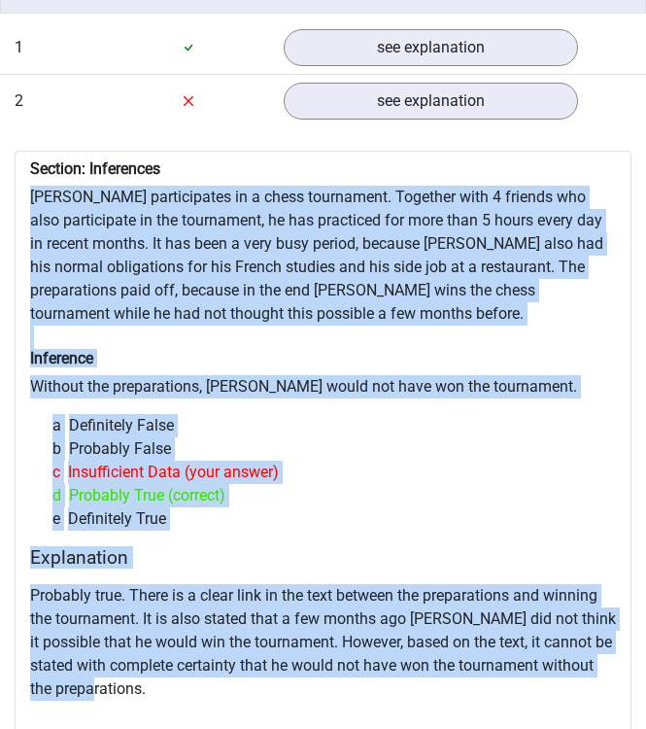
drag, startPoint x: 26, startPoint y: 172, endPoint x: 137, endPoint y: 665, distance: 505.7
click at [137, 665] on div "Section: Inferences Pablo participates in a chess tournament. Together with 4 f…" at bounding box center [323, 482] width 617 height 663
copy div "Pablo participates in a chess tournament. Together with 4 friends who also part…"
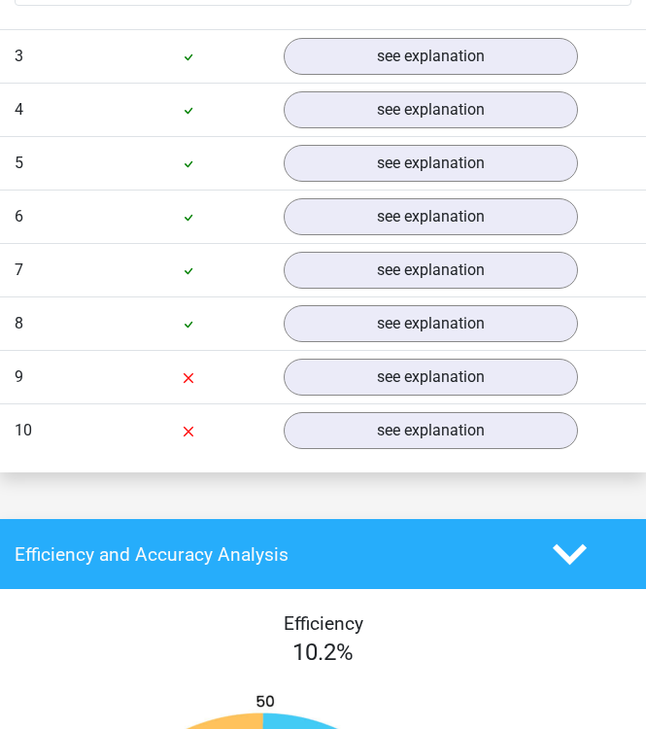
scroll to position [2598, 0]
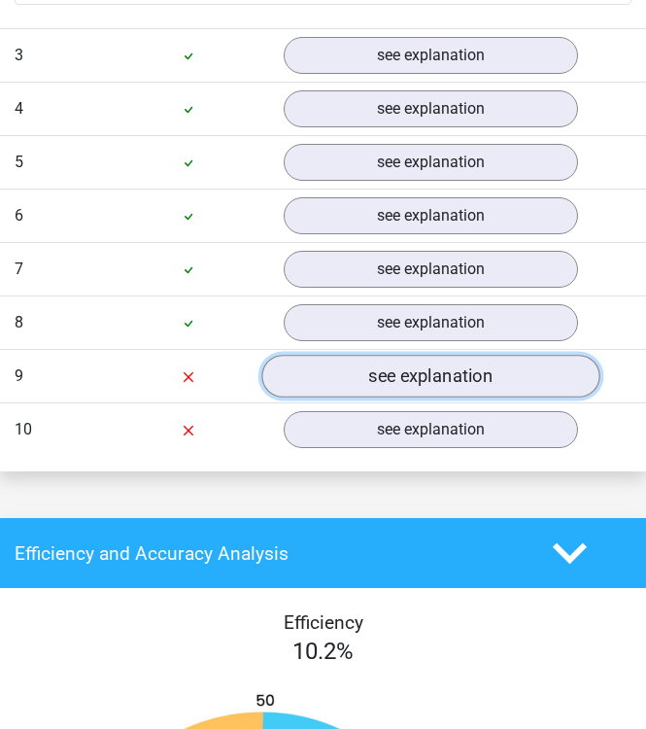
click at [335, 355] on link "see explanation" at bounding box center [430, 376] width 338 height 43
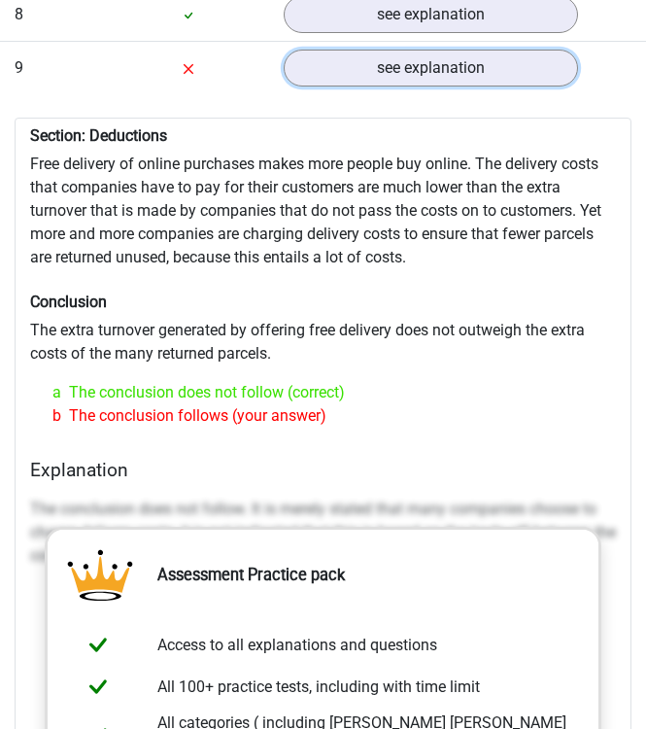
scroll to position [2907, 0]
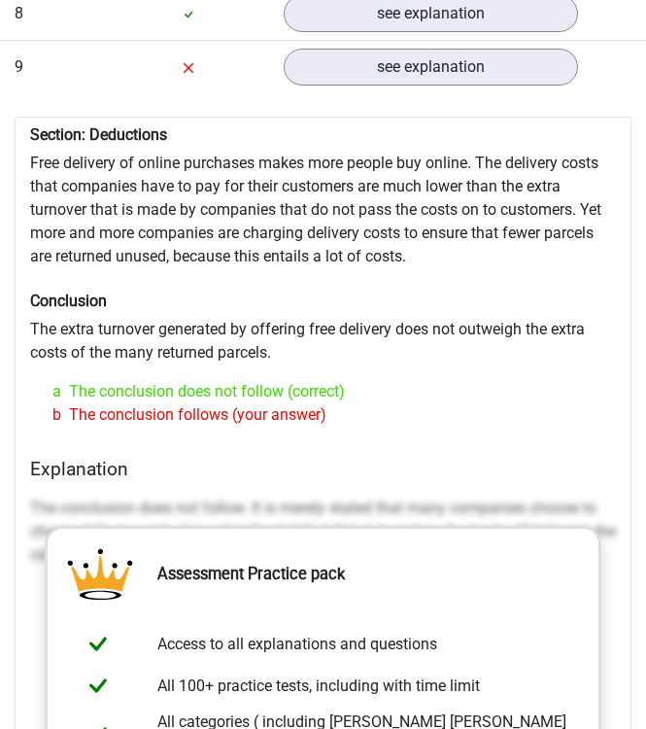
drag, startPoint x: 35, startPoint y: 137, endPoint x: 312, endPoint y: 398, distance: 380.7
click at [311, 390] on div "Section: Deductions Free delivery of online purchases makes more people buy onl…" at bounding box center [323, 639] width 617 height 1044
click at [342, 403] on div "b The conclusion follows (your answer)" at bounding box center [323, 414] width 570 height 23
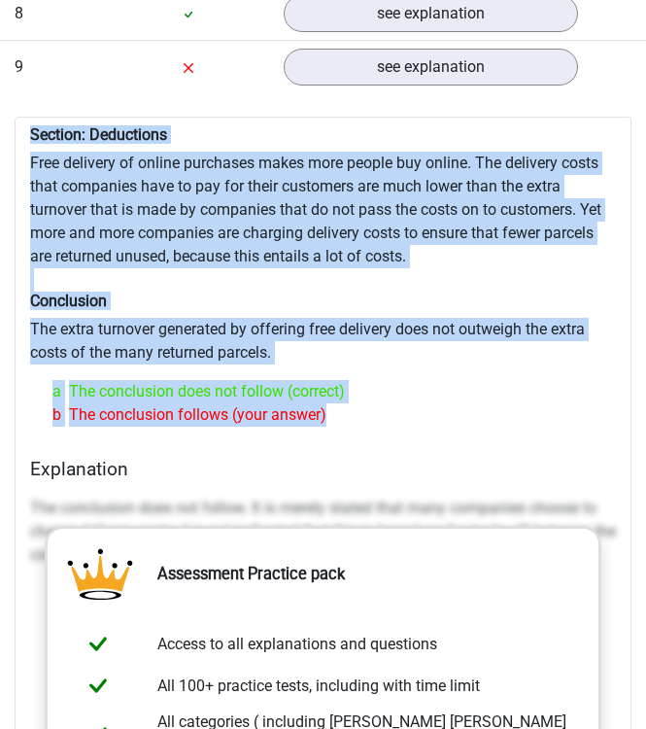
drag, startPoint x: 342, startPoint y: 392, endPoint x: 20, endPoint y: 111, distance: 427.5
click at [20, 117] on div "Section: Deductions Free delivery of online purchases makes more people buy onl…" at bounding box center [323, 639] width 617 height 1044
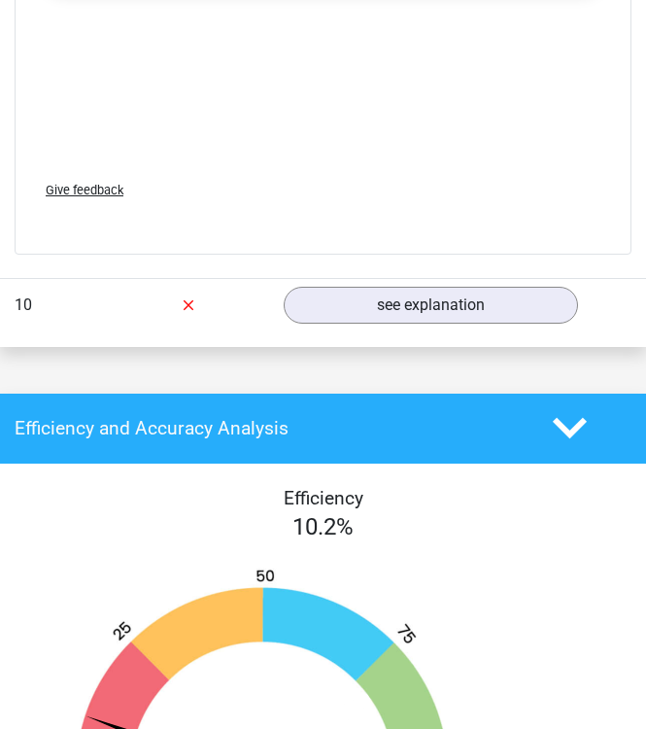
scroll to position [3815, 0]
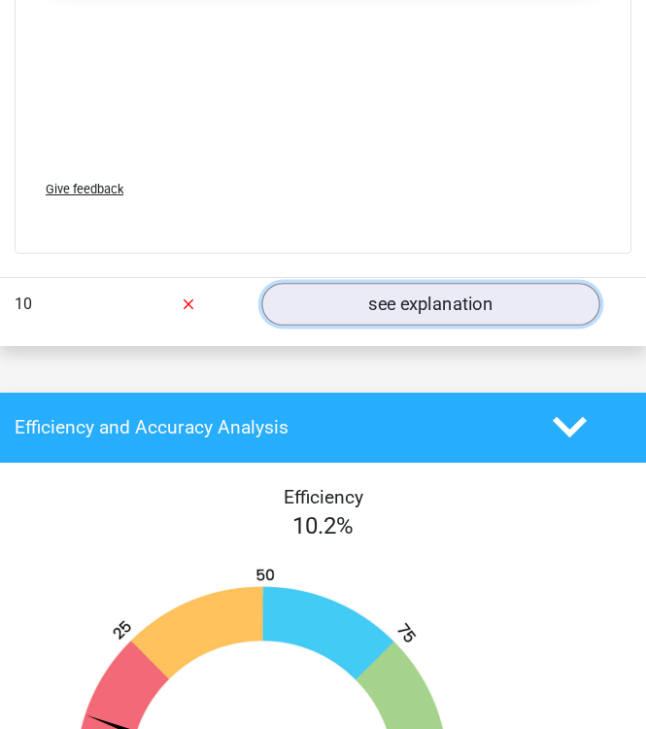
click at [347, 289] on link "see explanation" at bounding box center [430, 304] width 338 height 43
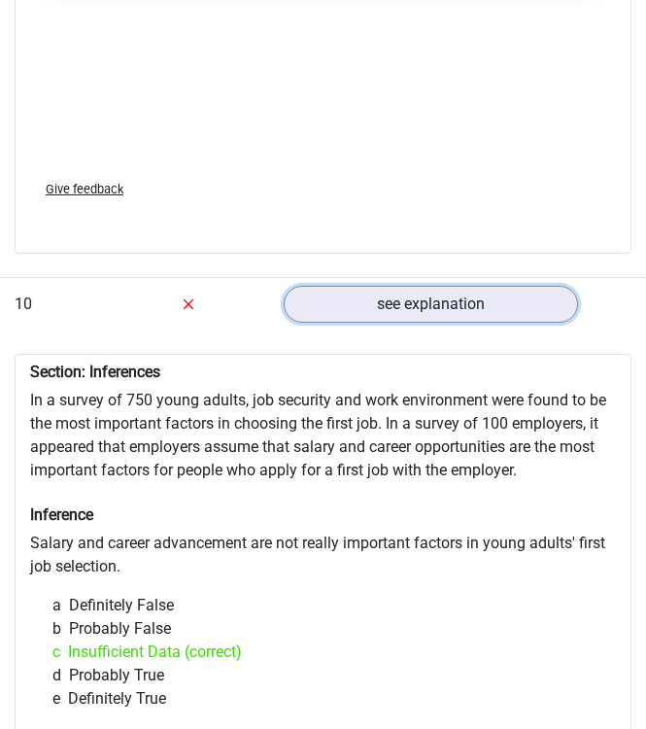
scroll to position [4103, 0]
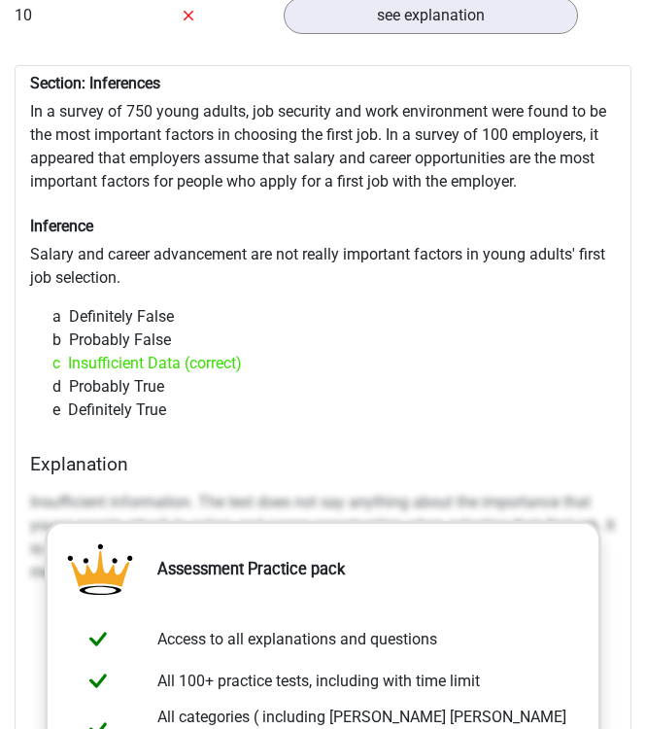
drag, startPoint x: 25, startPoint y: 52, endPoint x: 169, endPoint y: 401, distance: 377.2
click at [169, 401] on div "Section: Inferences In a survey of 750 young adults, job security and work envi…" at bounding box center [323, 610] width 617 height 1091
copy div "Section: Inferences In a survey of 750 young adults, job security and work envi…"
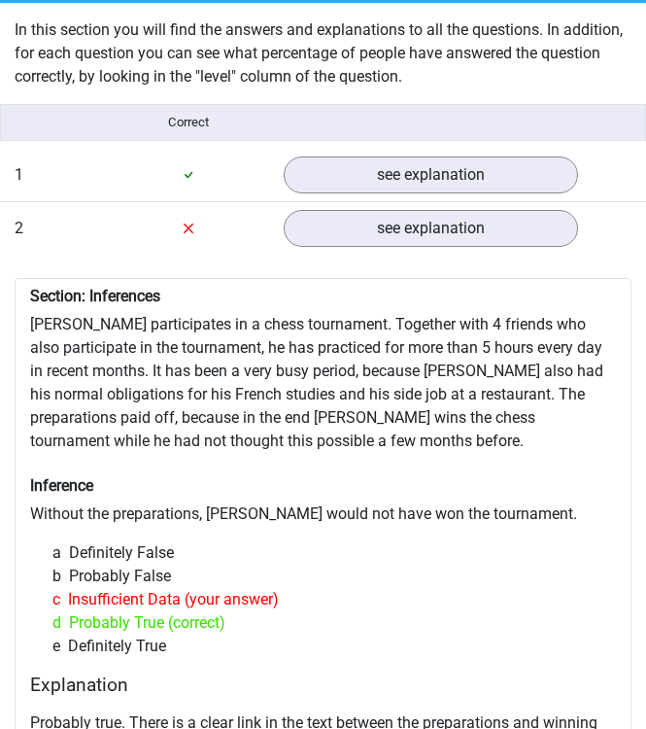
scroll to position [1664, 0]
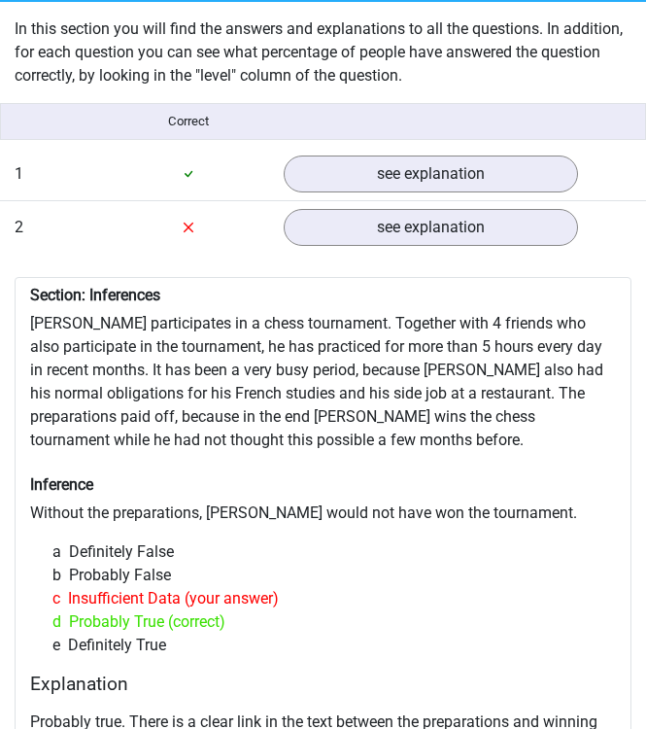
drag, startPoint x: 33, startPoint y: 274, endPoint x: 278, endPoint y: 610, distance: 415.8
click at [278, 610] on div "Section: Inferences Pablo participates in a chess tournament. Together with 4 f…" at bounding box center [323, 608] width 617 height 663
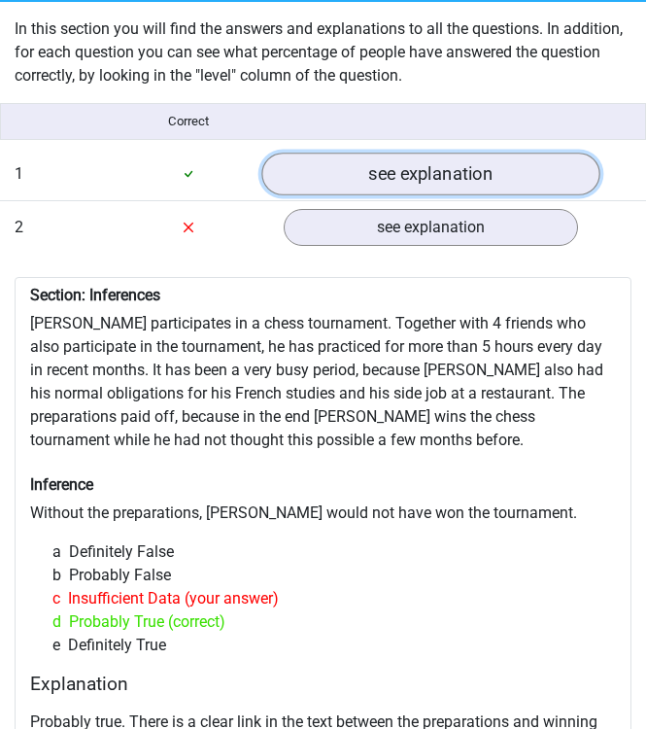
click at [369, 153] on link "see explanation" at bounding box center [430, 174] width 338 height 43
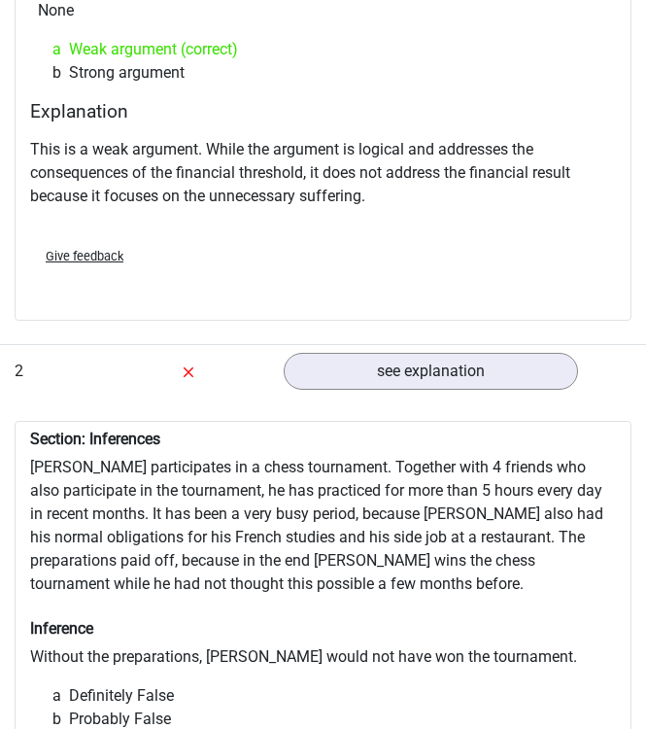
scroll to position [2067, 0]
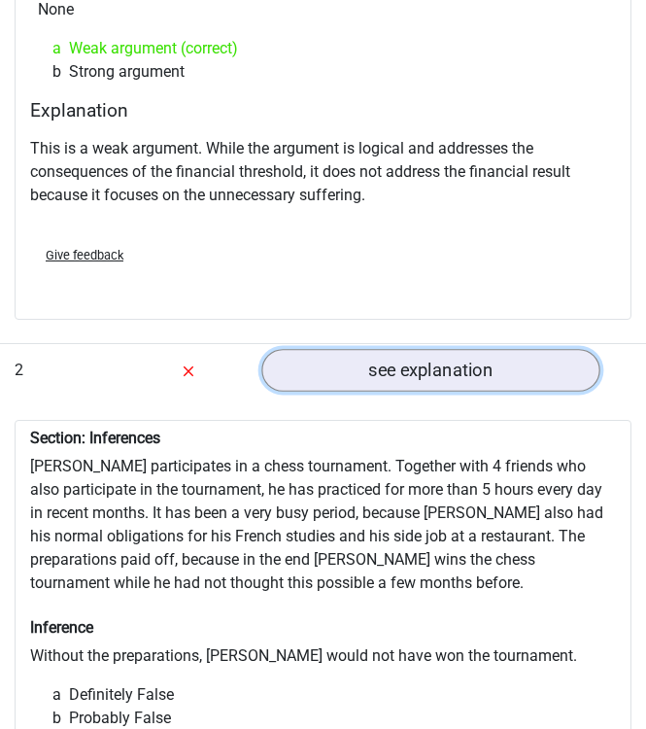
click at [371, 359] on link "see explanation" at bounding box center [430, 370] width 338 height 43
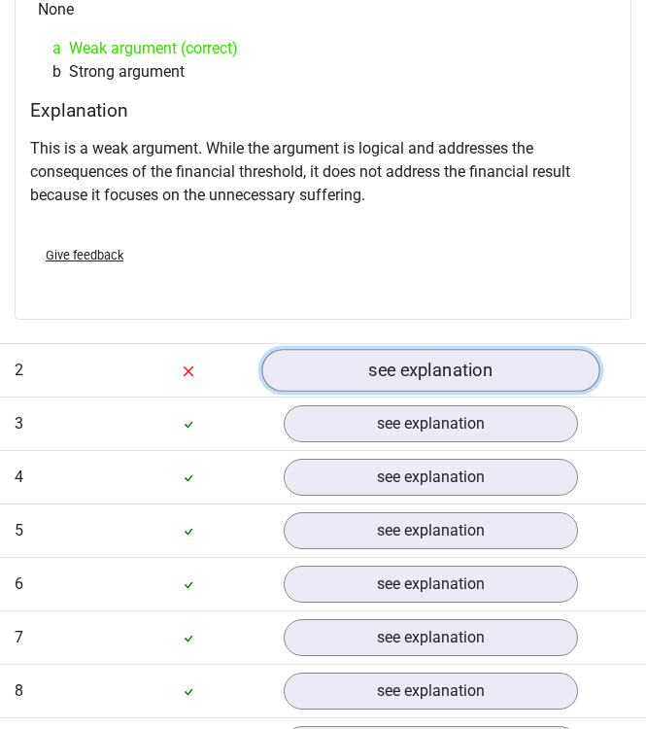
click at [371, 359] on link "see explanation" at bounding box center [430, 370] width 338 height 43
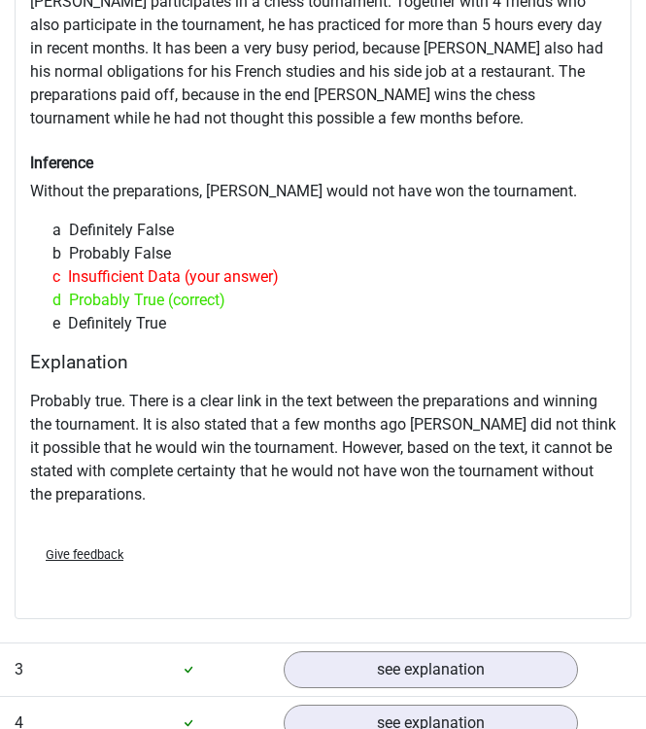
scroll to position [2545, 0]
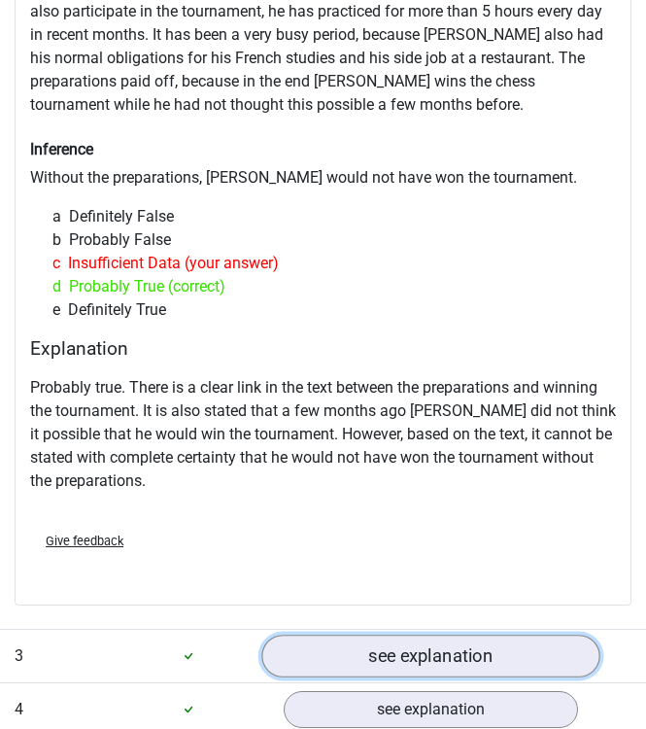
click at [358, 640] on link "see explanation" at bounding box center [430, 655] width 338 height 43
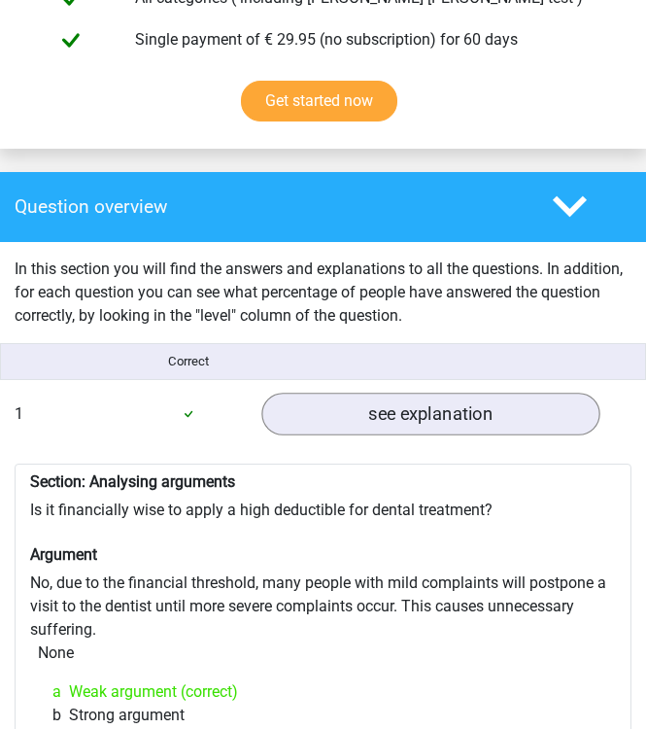
scroll to position [1425, 0]
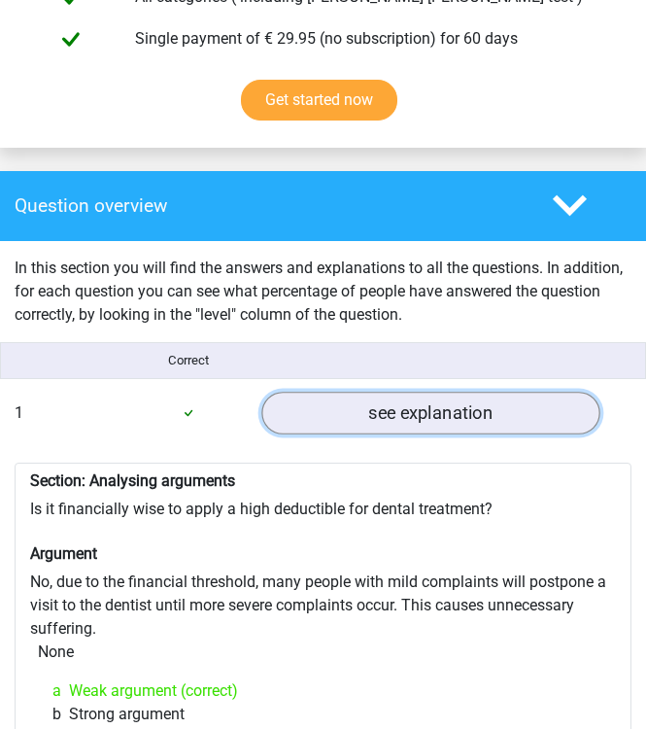
click at [360, 391] on link "see explanation" at bounding box center [430, 412] width 338 height 43
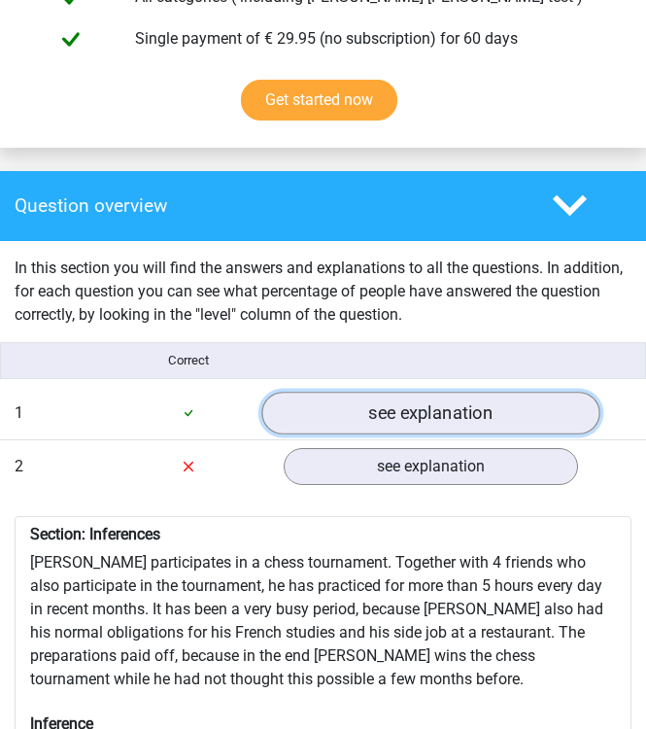
click at [360, 391] on link "see explanation" at bounding box center [430, 412] width 338 height 43
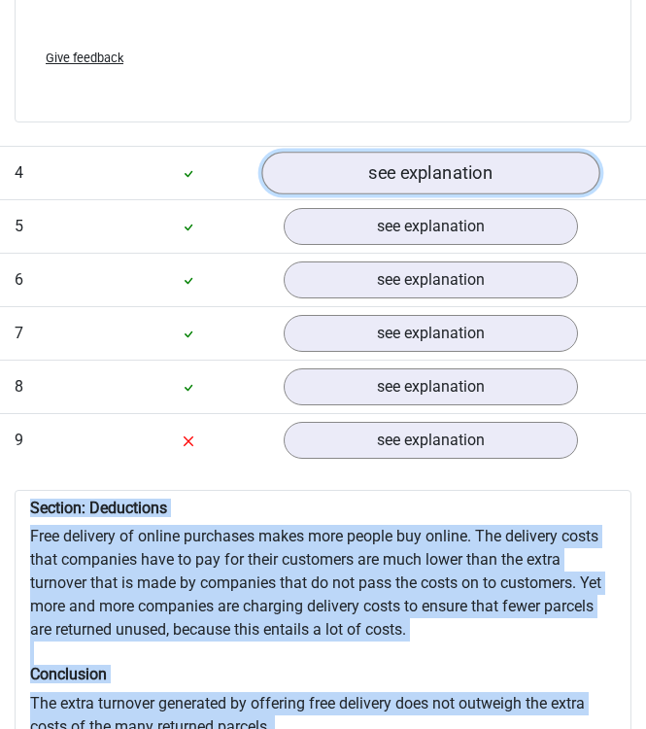
click at [382, 157] on link "see explanation" at bounding box center [430, 173] width 338 height 43
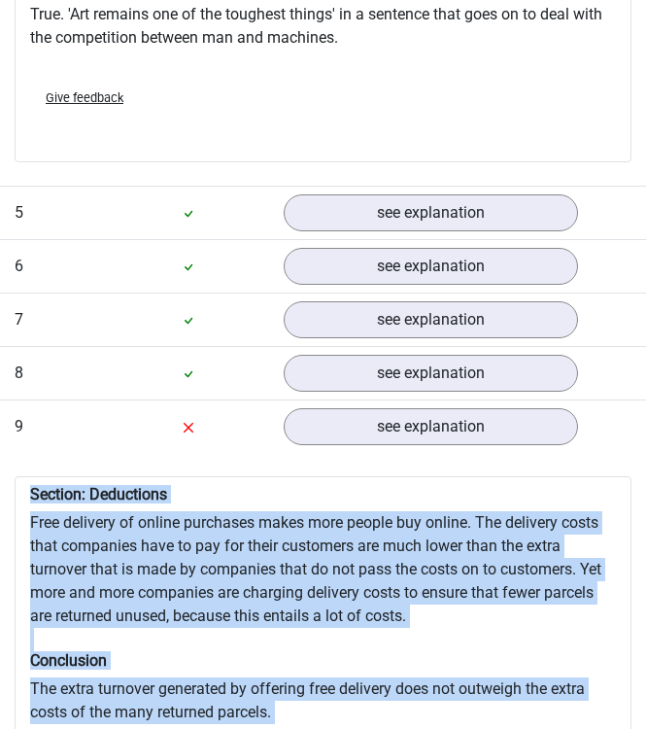
scroll to position [4802, 0]
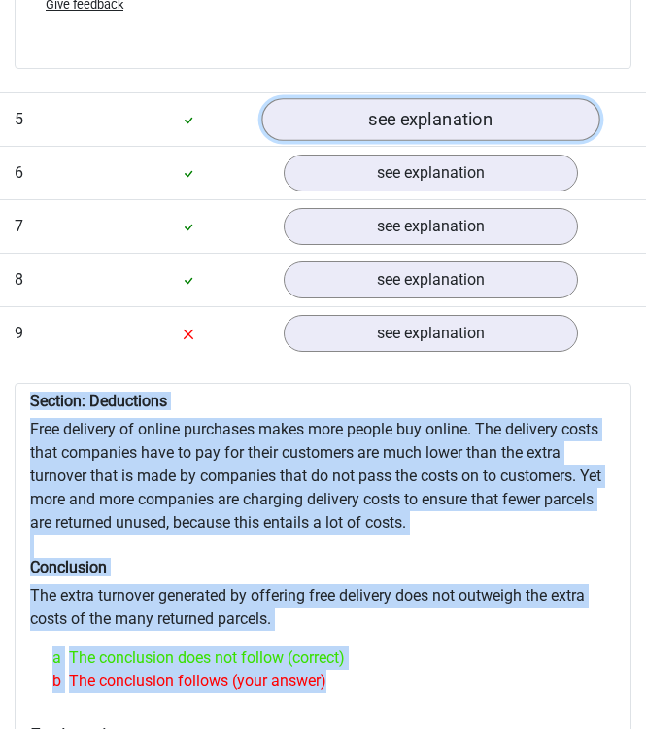
click at [393, 98] on link "see explanation" at bounding box center [430, 119] width 338 height 43
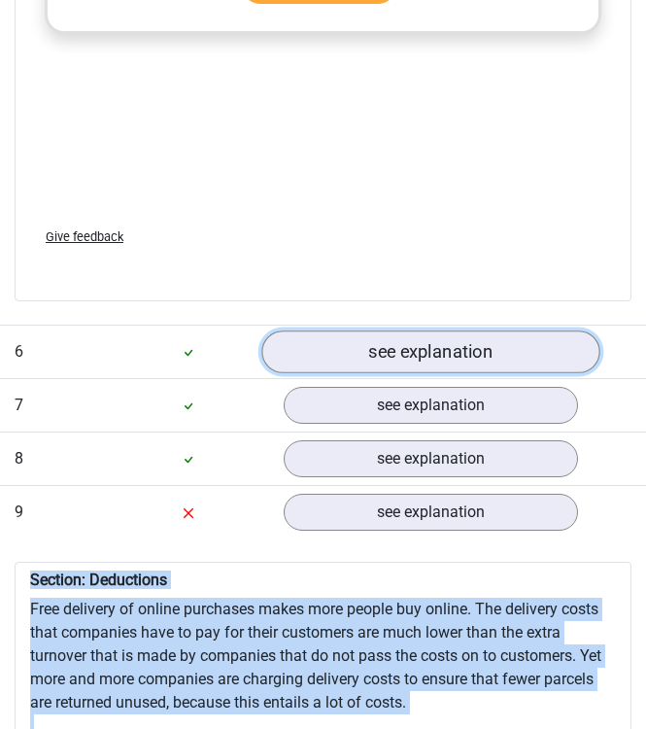
click at [379, 331] on link "see explanation" at bounding box center [430, 352] width 338 height 43
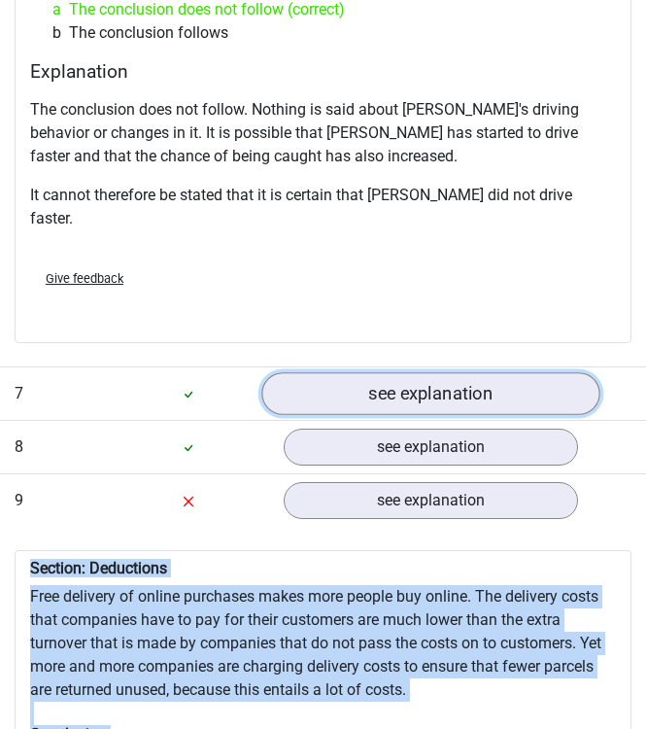
click at [371, 372] on link "see explanation" at bounding box center [430, 393] width 338 height 43
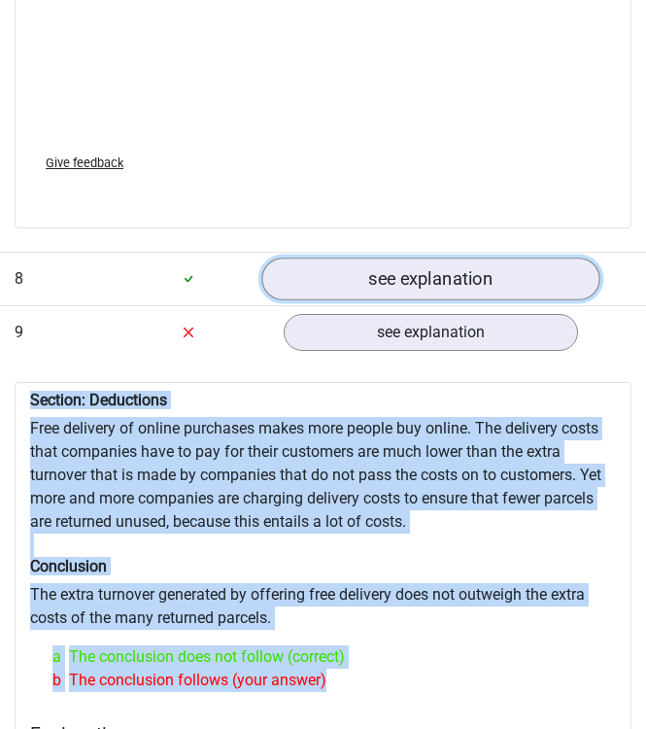
click at [362, 257] on link "see explanation" at bounding box center [430, 278] width 338 height 43
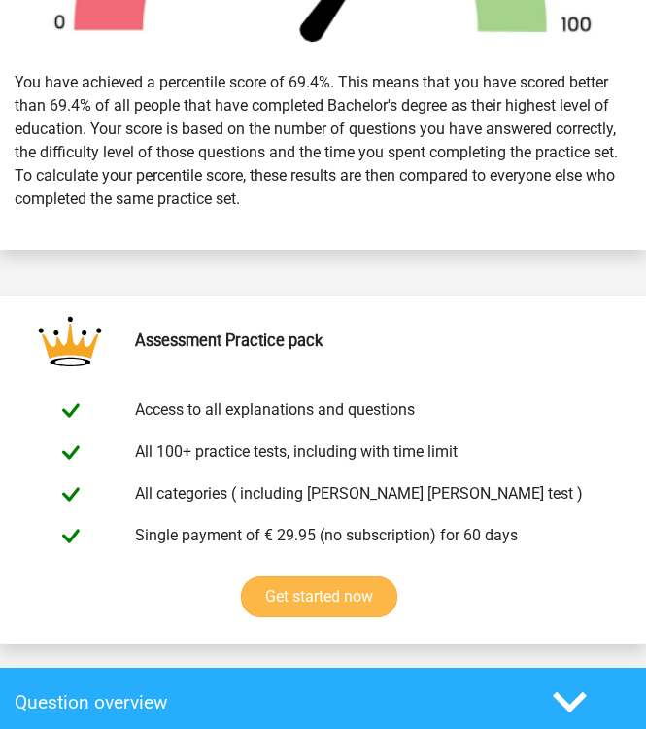
scroll to position [1176, 0]
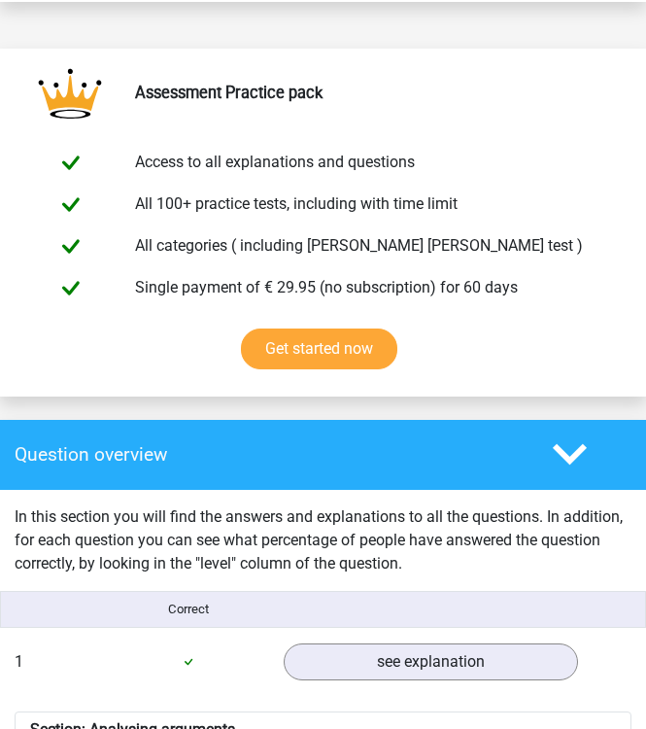
drag, startPoint x: 209, startPoint y: 197, endPoint x: 68, endPoint y: 693, distance: 515.0
copy div "Section: Analysing arguments Is it financially wise to apply a high deductible …"
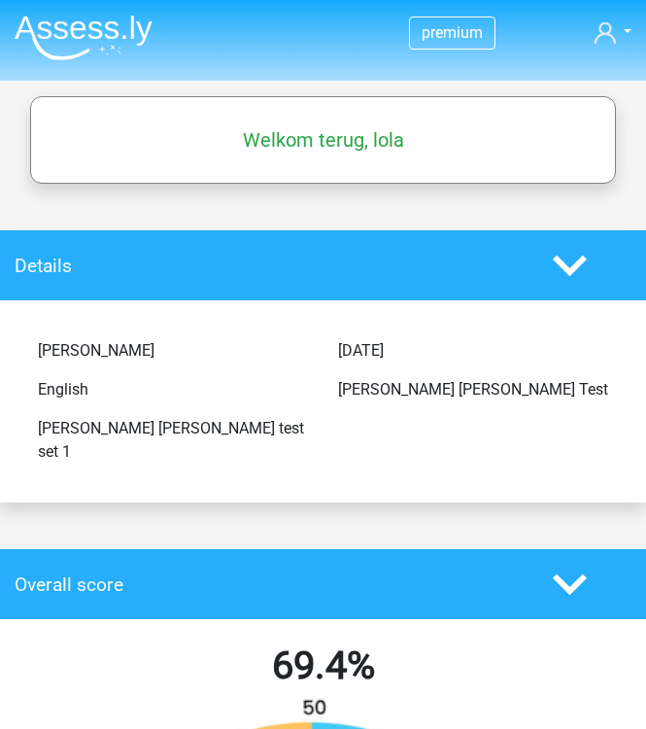
scroll to position [0, 0]
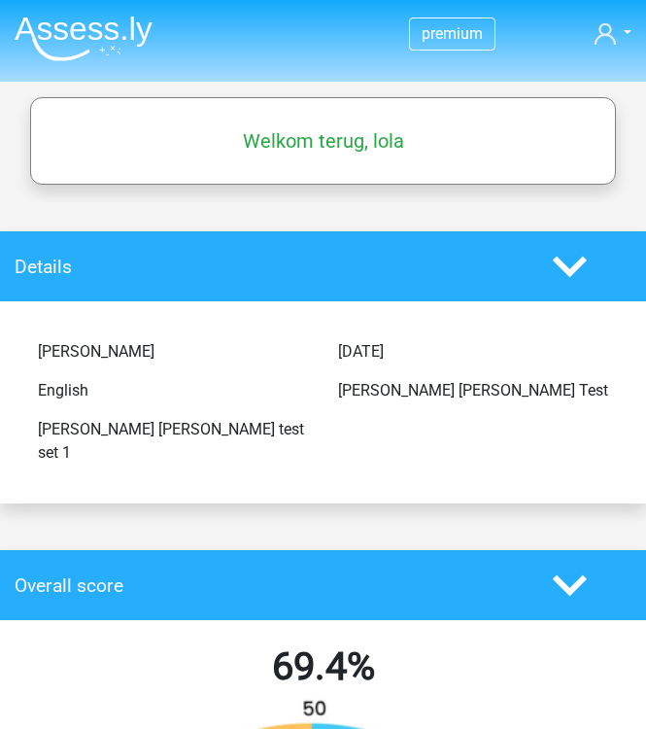
click at [354, 161] on div "Welkom terug, lola" at bounding box center [323, 141] width 582 height 54
click at [561, 253] on icon at bounding box center [570, 267] width 34 height 34
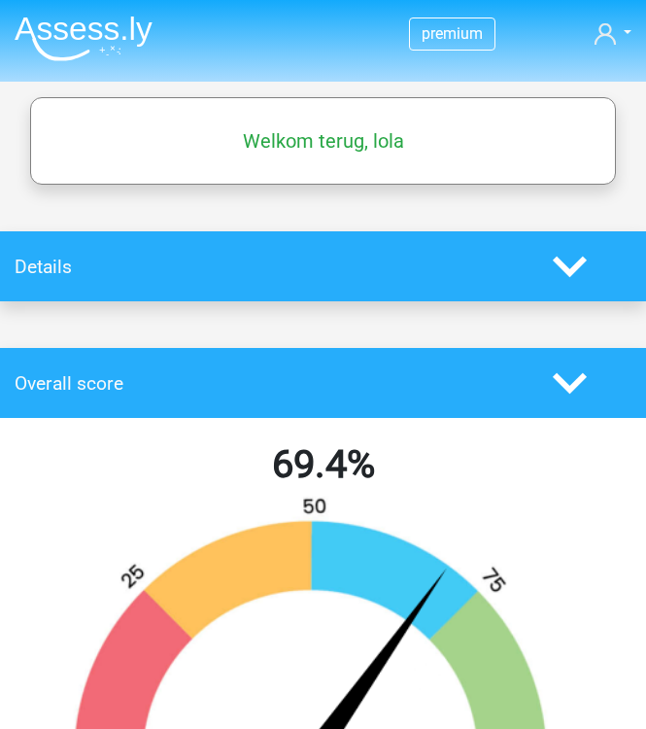
click at [581, 425] on div "Correctly answered: 7 / 10 Time taken: 6:05 69.4% High (>75%) Above average (50…" at bounding box center [323, 697] width 617 height 559
click at [581, 391] on icon at bounding box center [570, 383] width 34 height 34
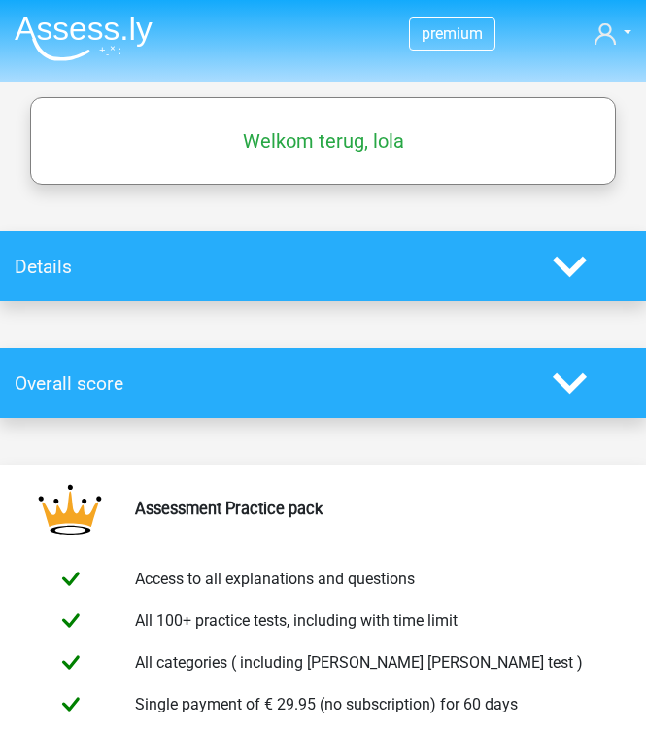
click at [566, 284] on div "Details" at bounding box center [323, 266] width 646 height 70
click at [566, 278] on icon at bounding box center [570, 267] width 34 height 34
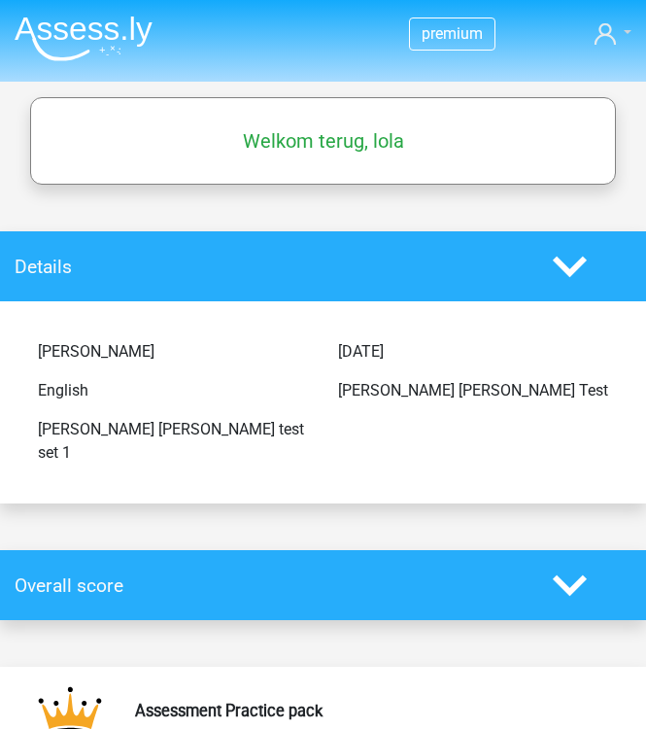
click at [613, 42] on icon at bounding box center [604, 33] width 21 height 21
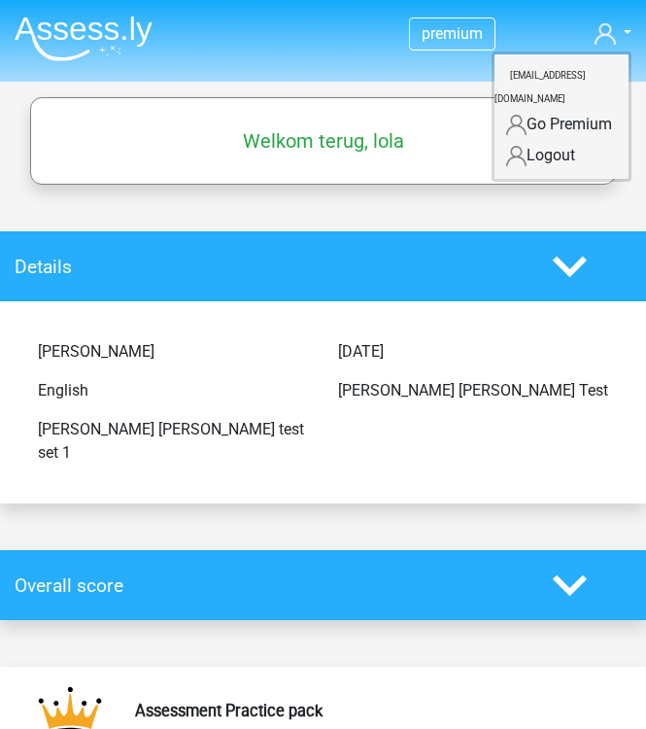
click at [472, 52] on nav "Go premium lola amrans2003@gmail.com" at bounding box center [323, 34] width 617 height 63
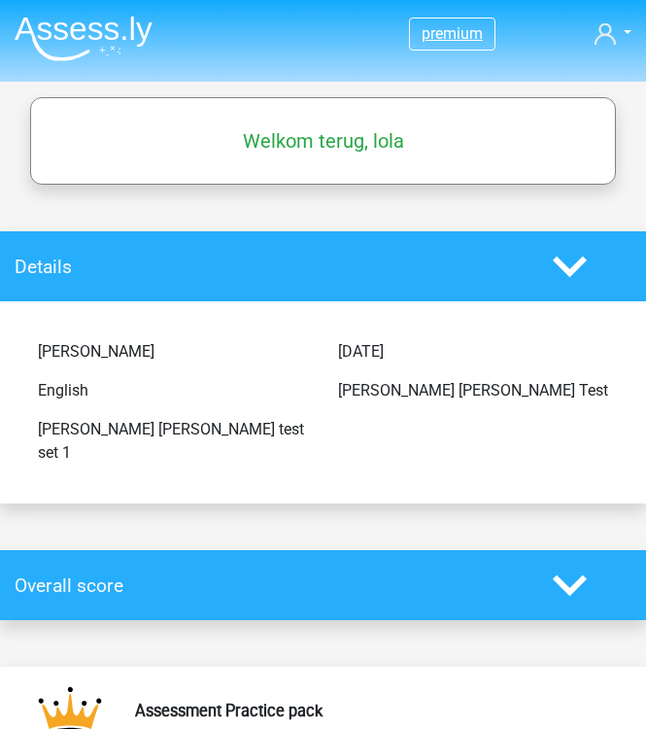
click at [434, 31] on span "premium" at bounding box center [452, 33] width 61 height 18
